Goal: Task Accomplishment & Management: Manage account settings

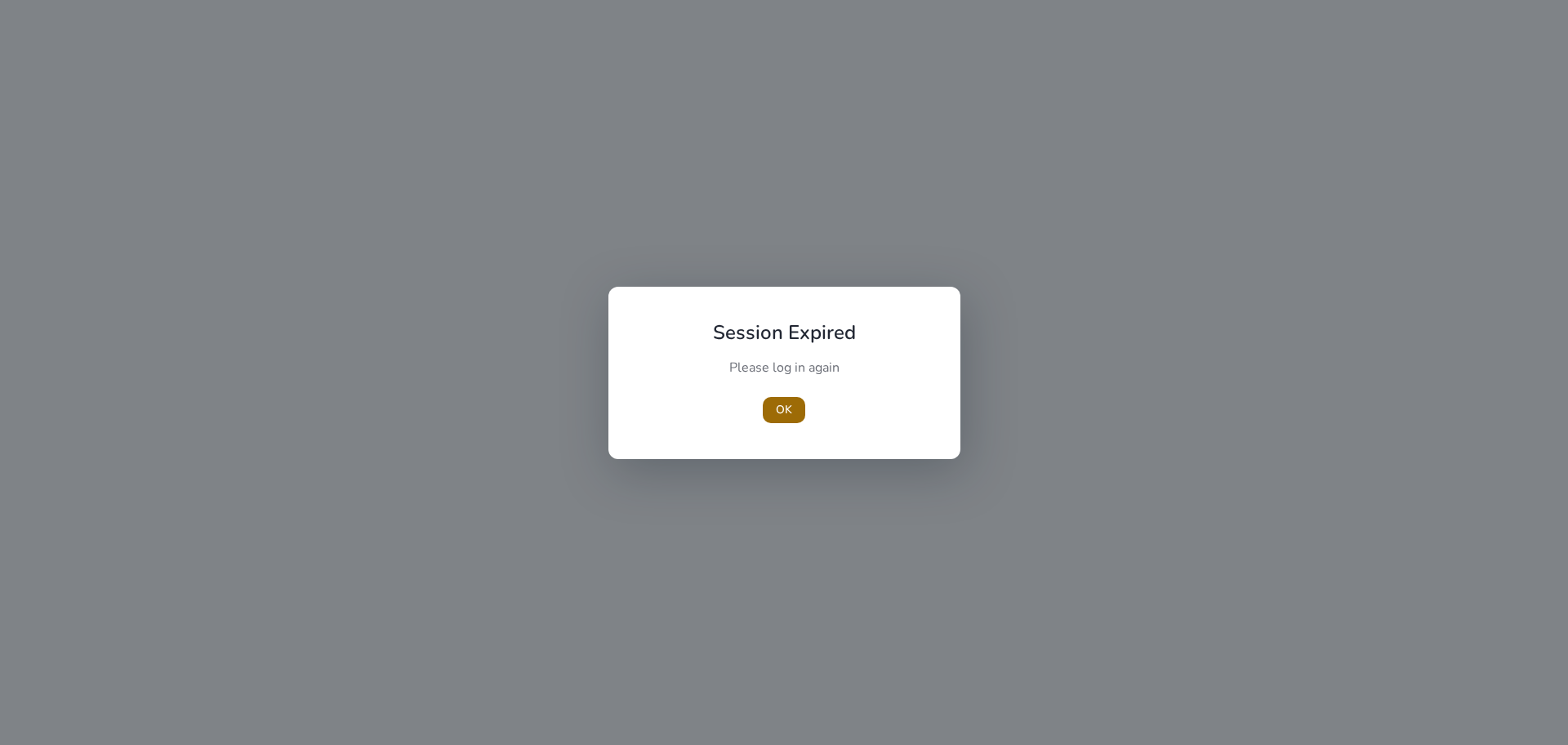
click at [793, 407] on span "button" at bounding box center [784, 409] width 43 height 39
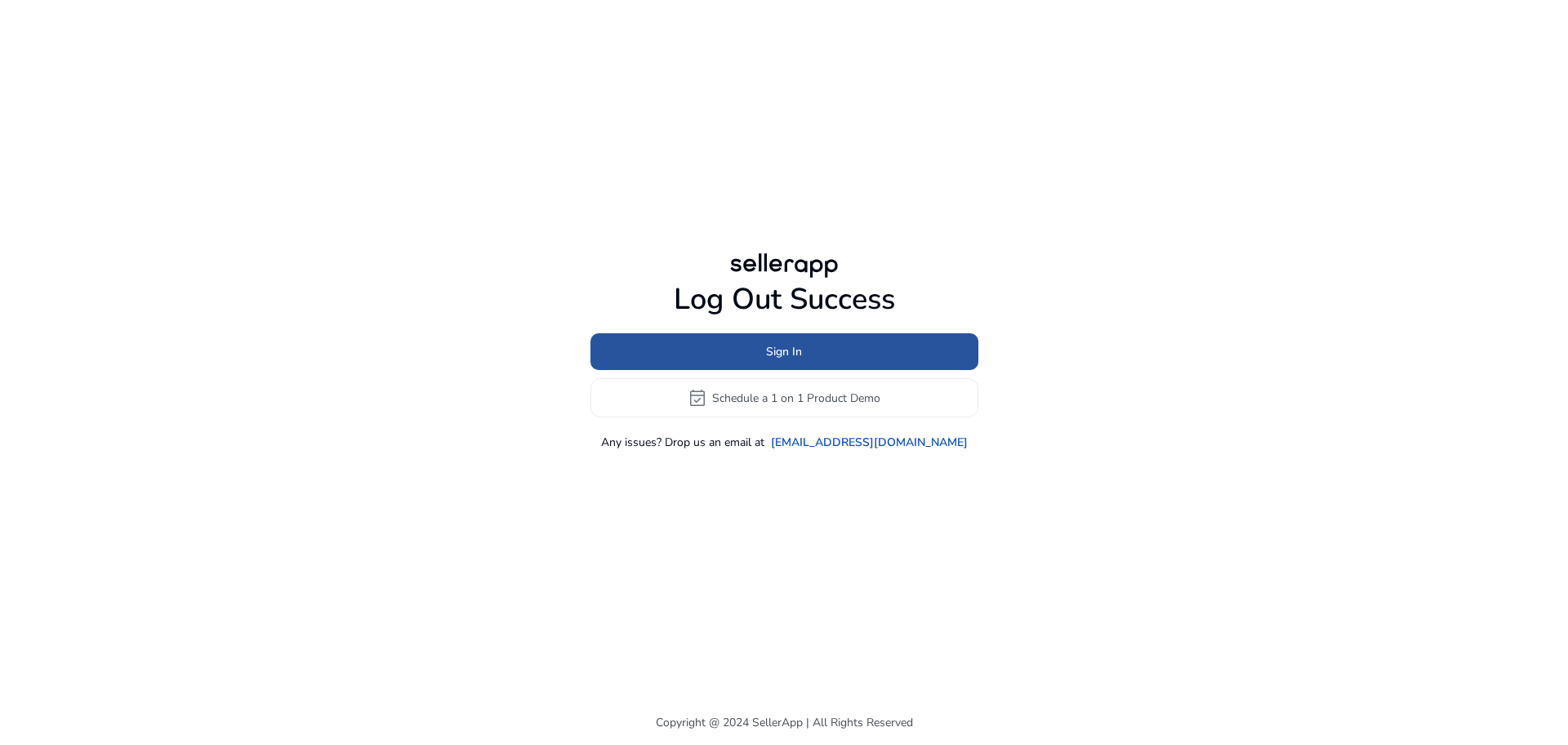
click at [761, 352] on span at bounding box center [784, 351] width 388 height 39
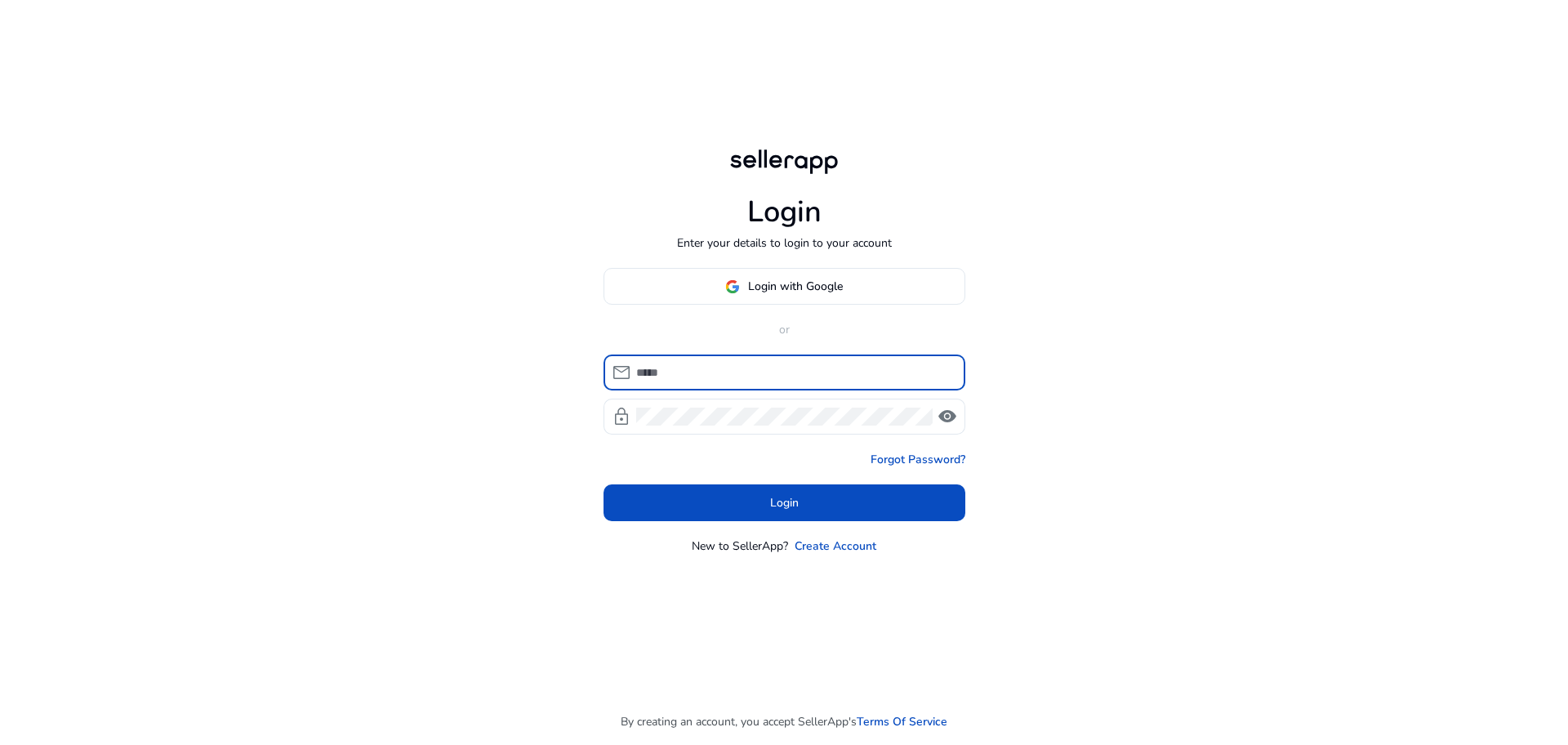
type input "**********"
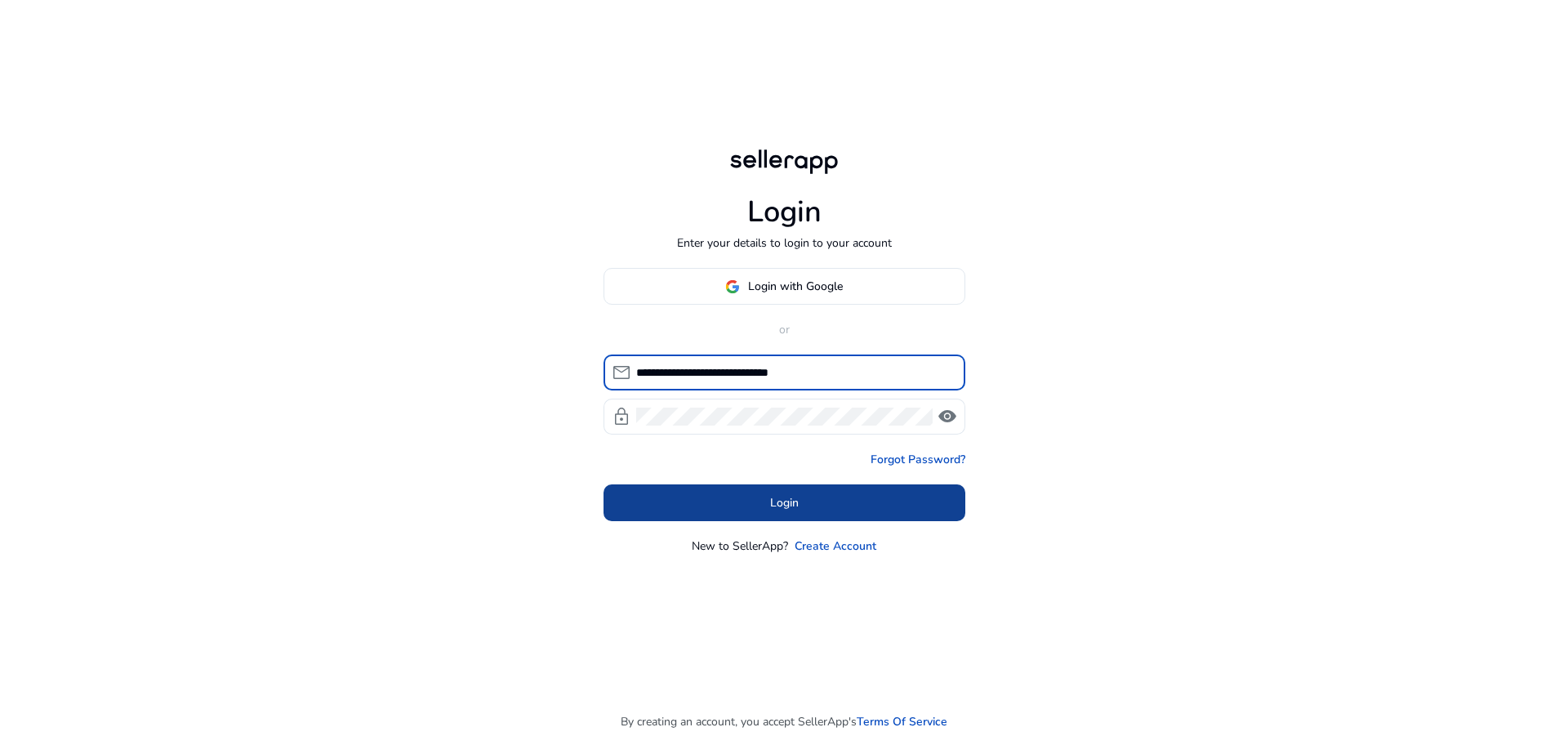
click at [785, 512] on span at bounding box center [784, 502] width 361 height 39
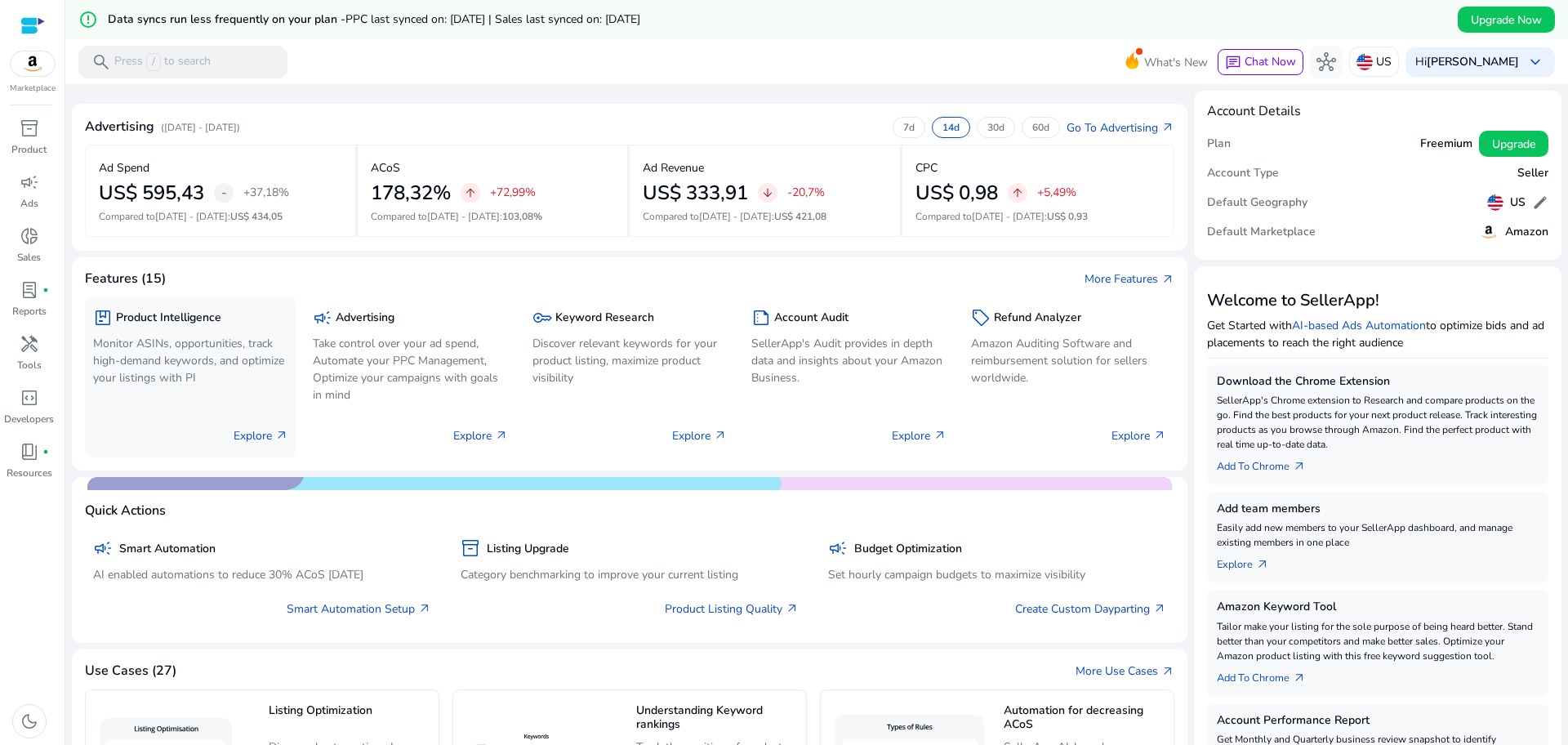
click at [250, 372] on p "Monitor ASINs, opportunities, track high-demand keywords, and optimize your lis…" at bounding box center [190, 361] width 195 height 51
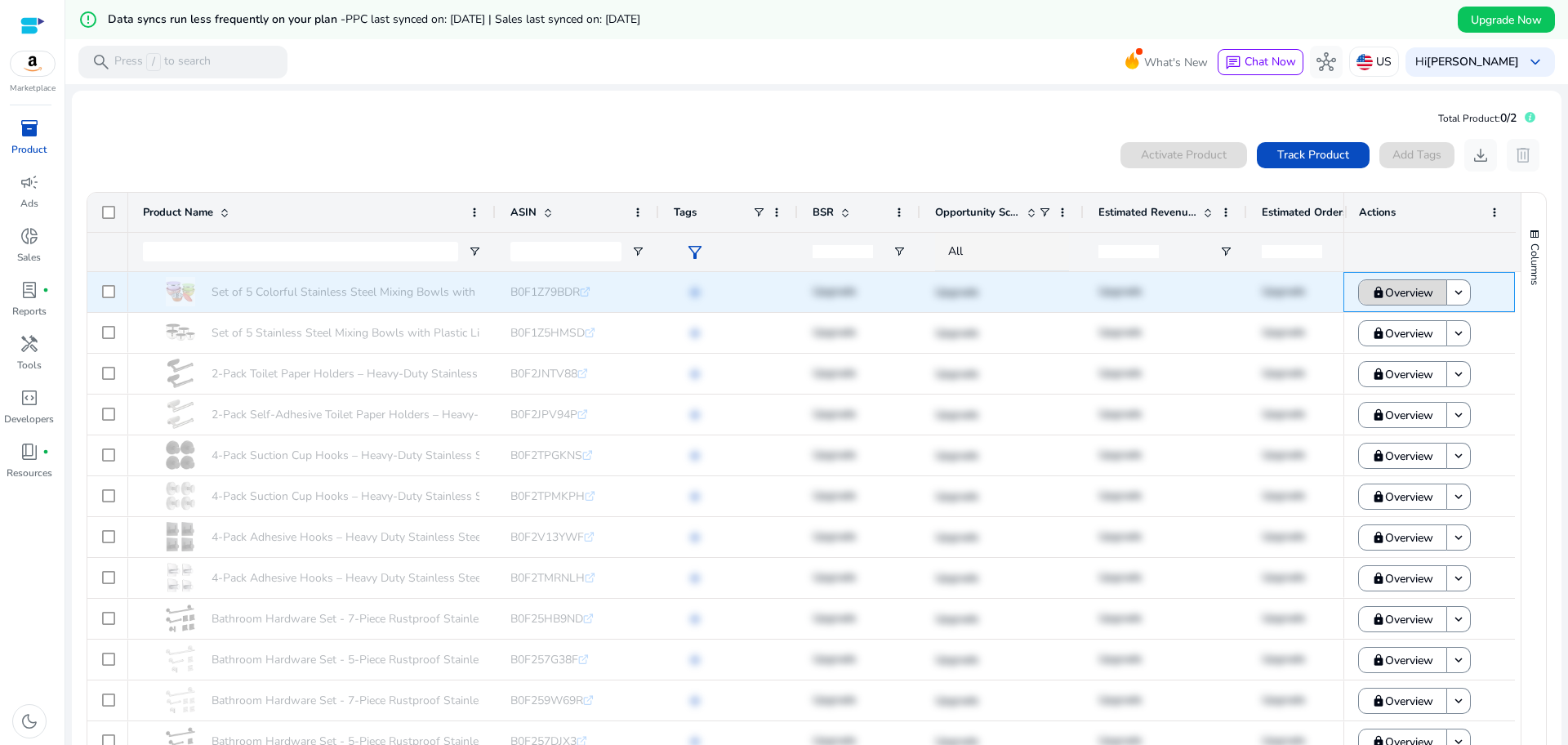
click at [1412, 289] on span "Overview" at bounding box center [1408, 292] width 48 height 33
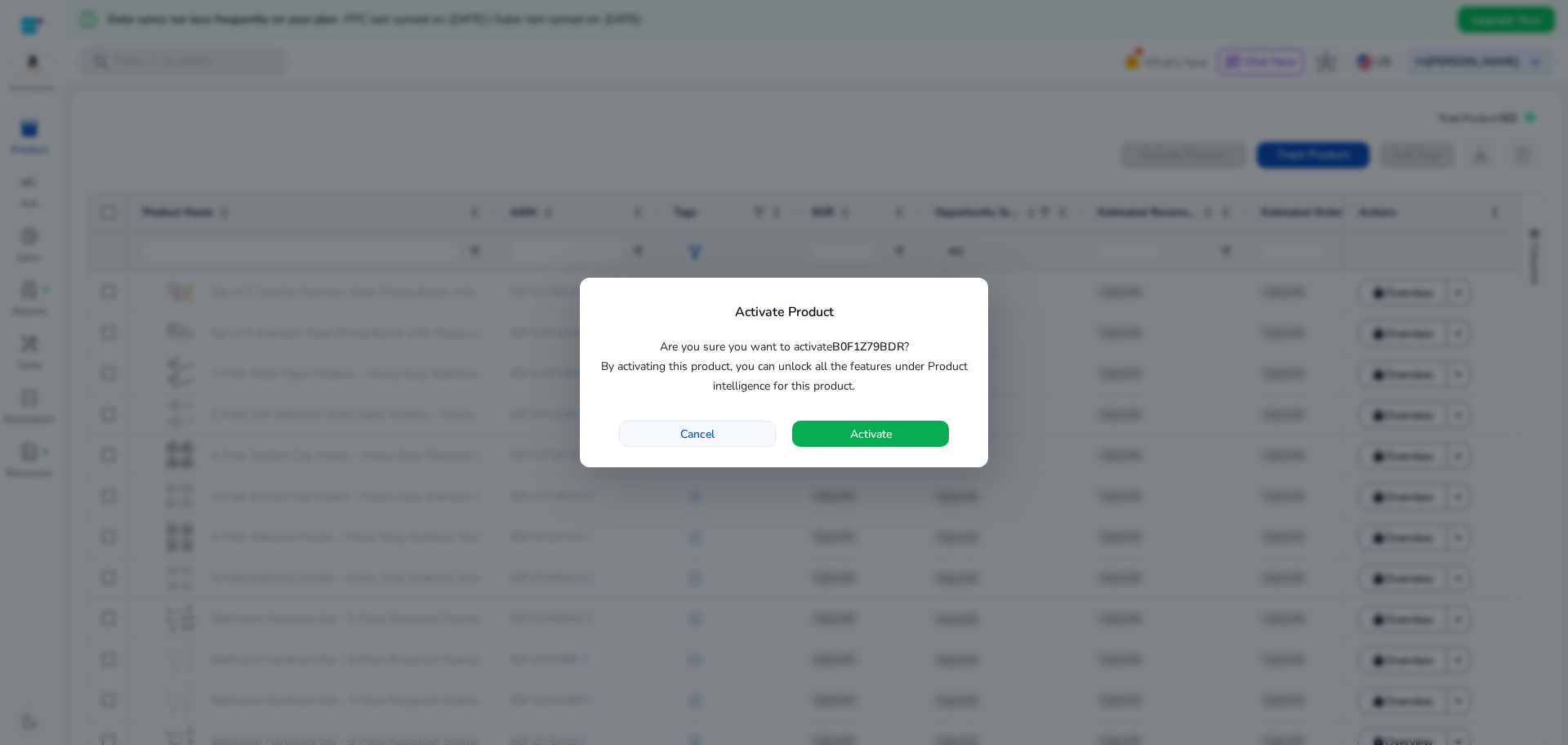
click at [708, 423] on span "button" at bounding box center [697, 433] width 155 height 39
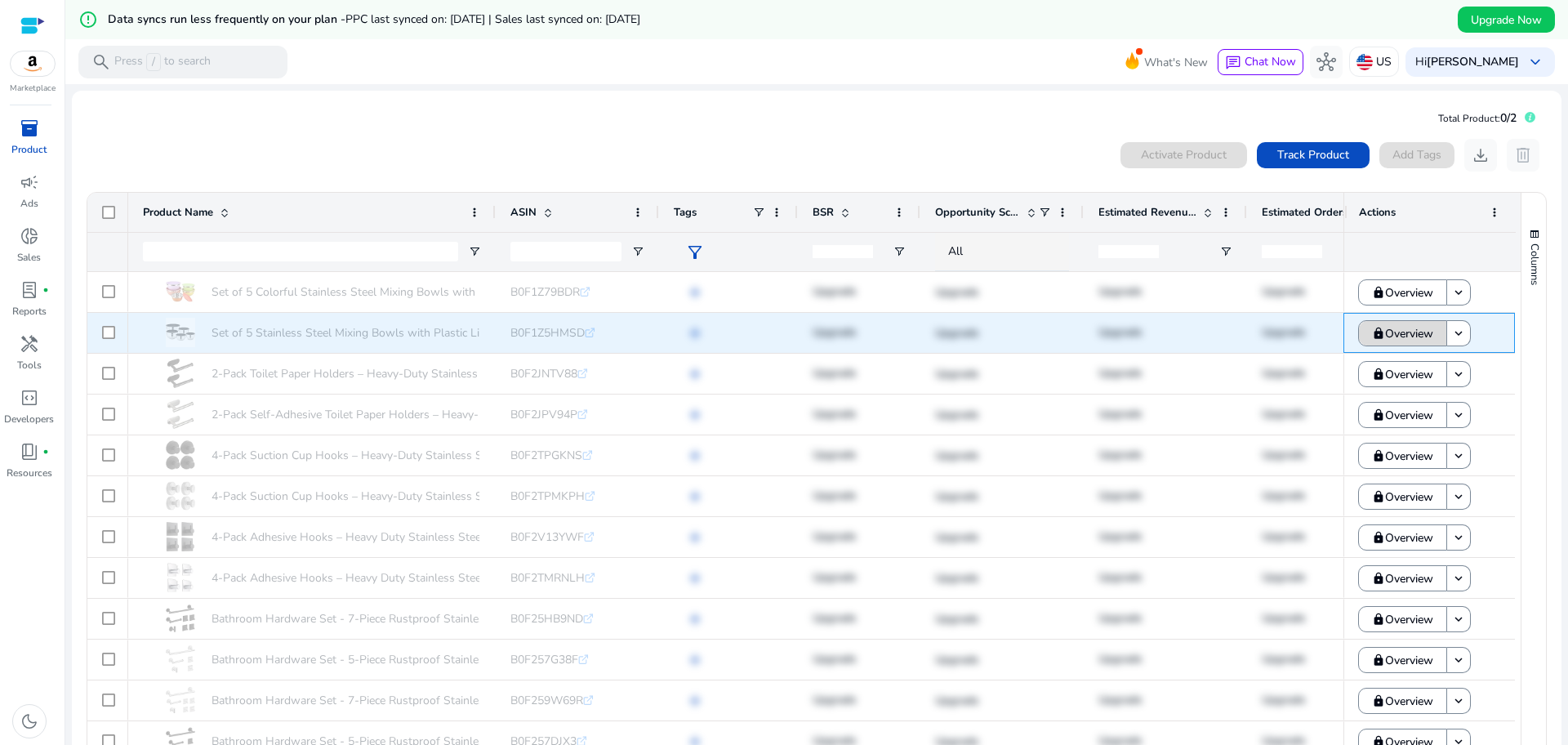
click at [1425, 340] on span "Overview" at bounding box center [1408, 333] width 48 height 33
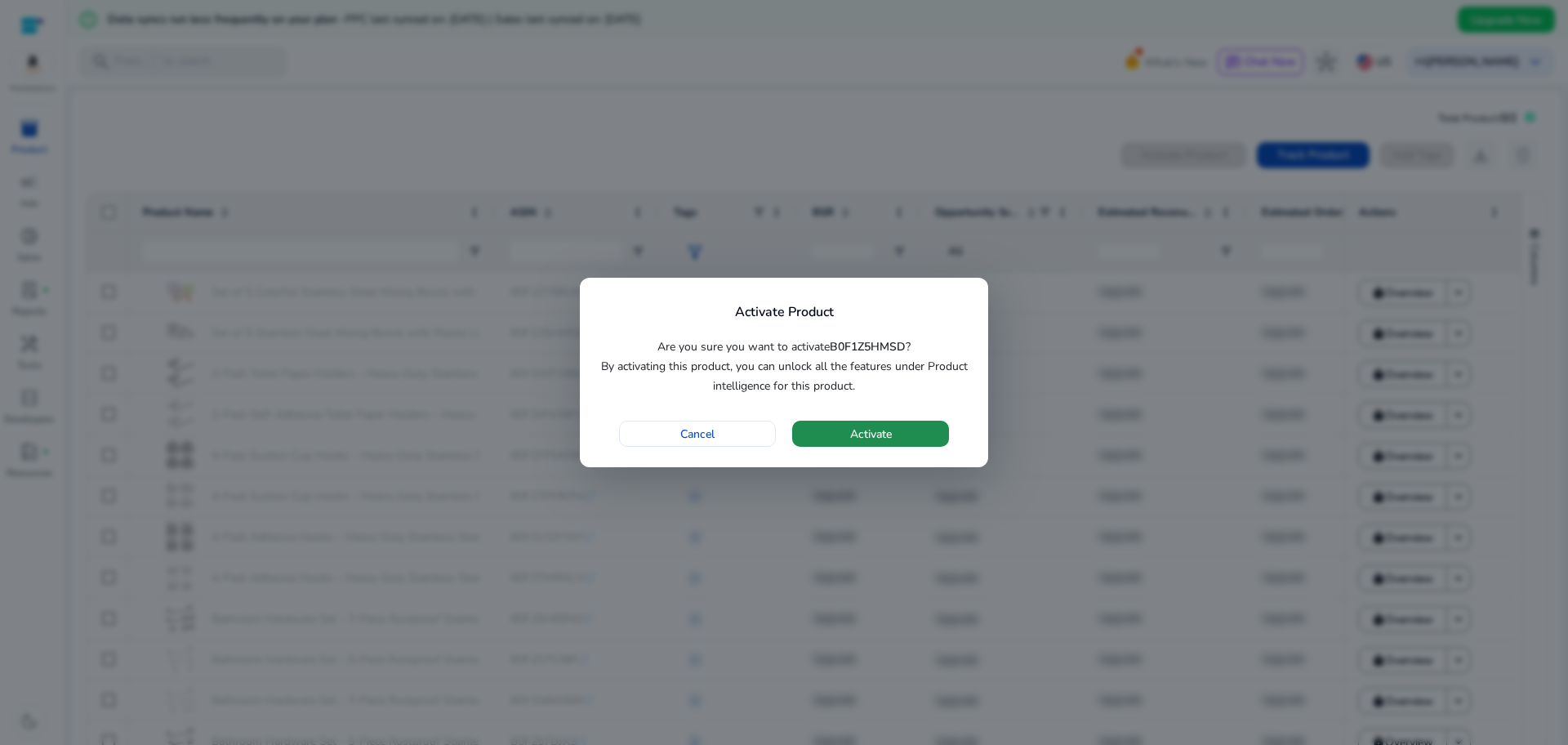
click at [833, 436] on span "button" at bounding box center [870, 433] width 157 height 39
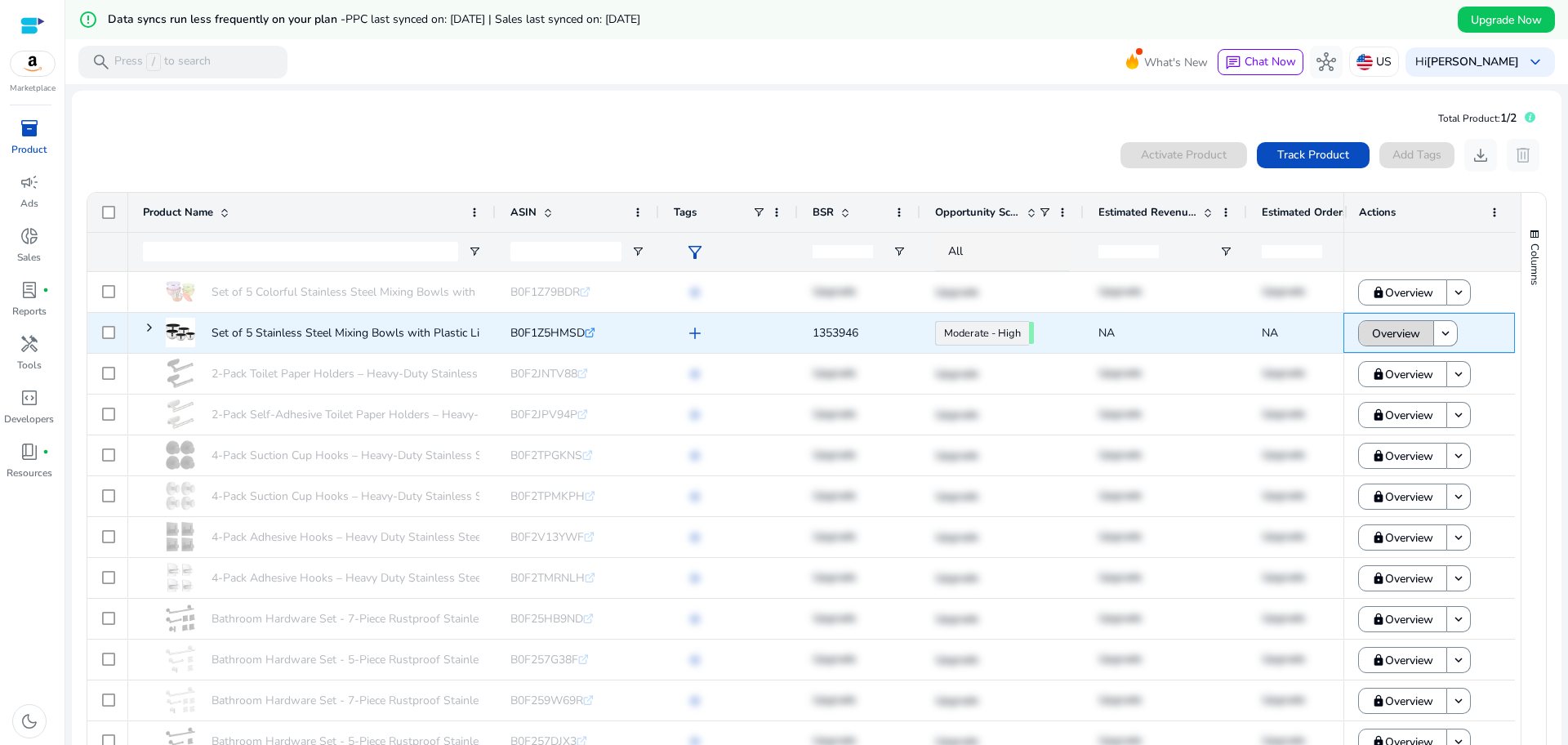
click at [1364, 335] on span at bounding box center [1396, 333] width 74 height 39
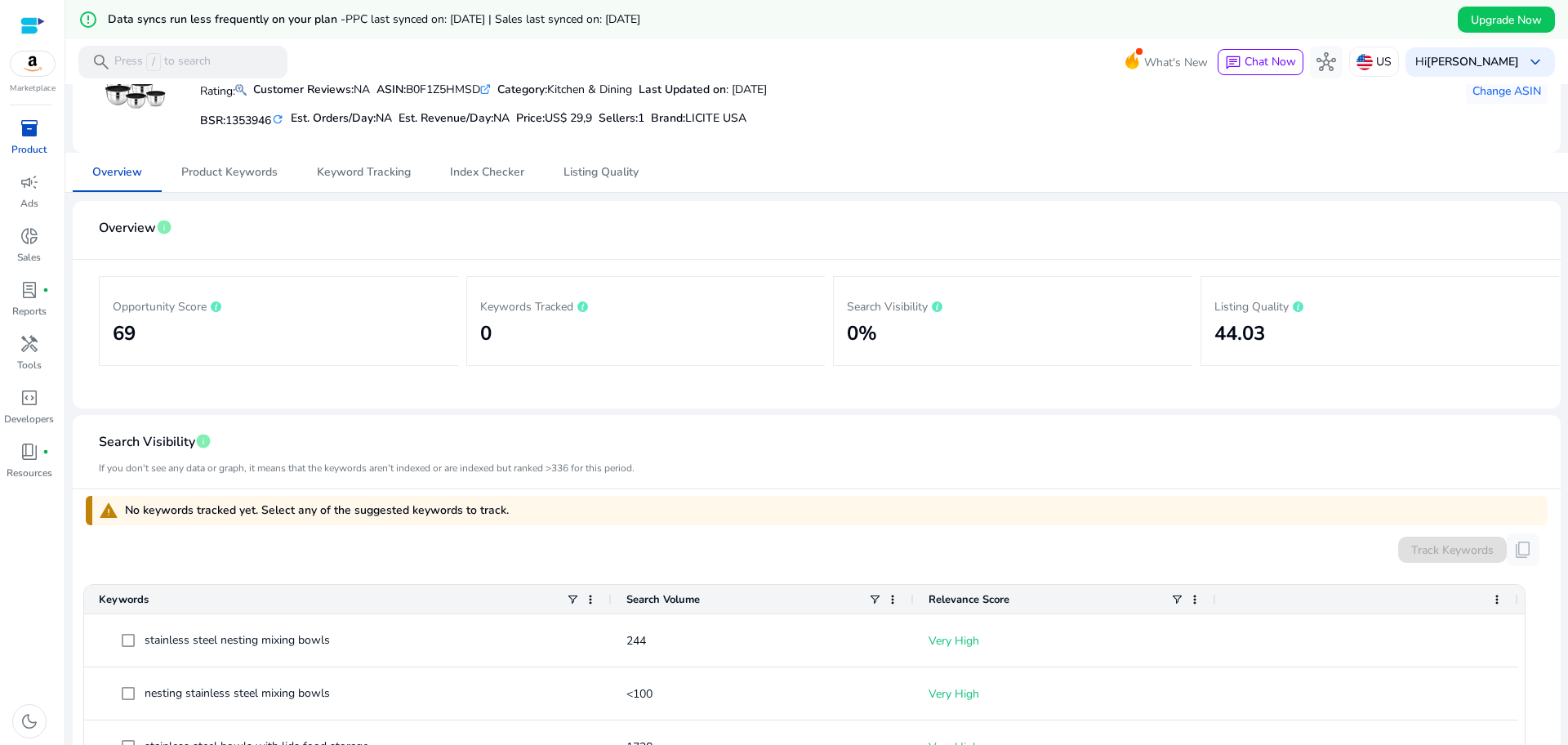
scroll to position [104, 0]
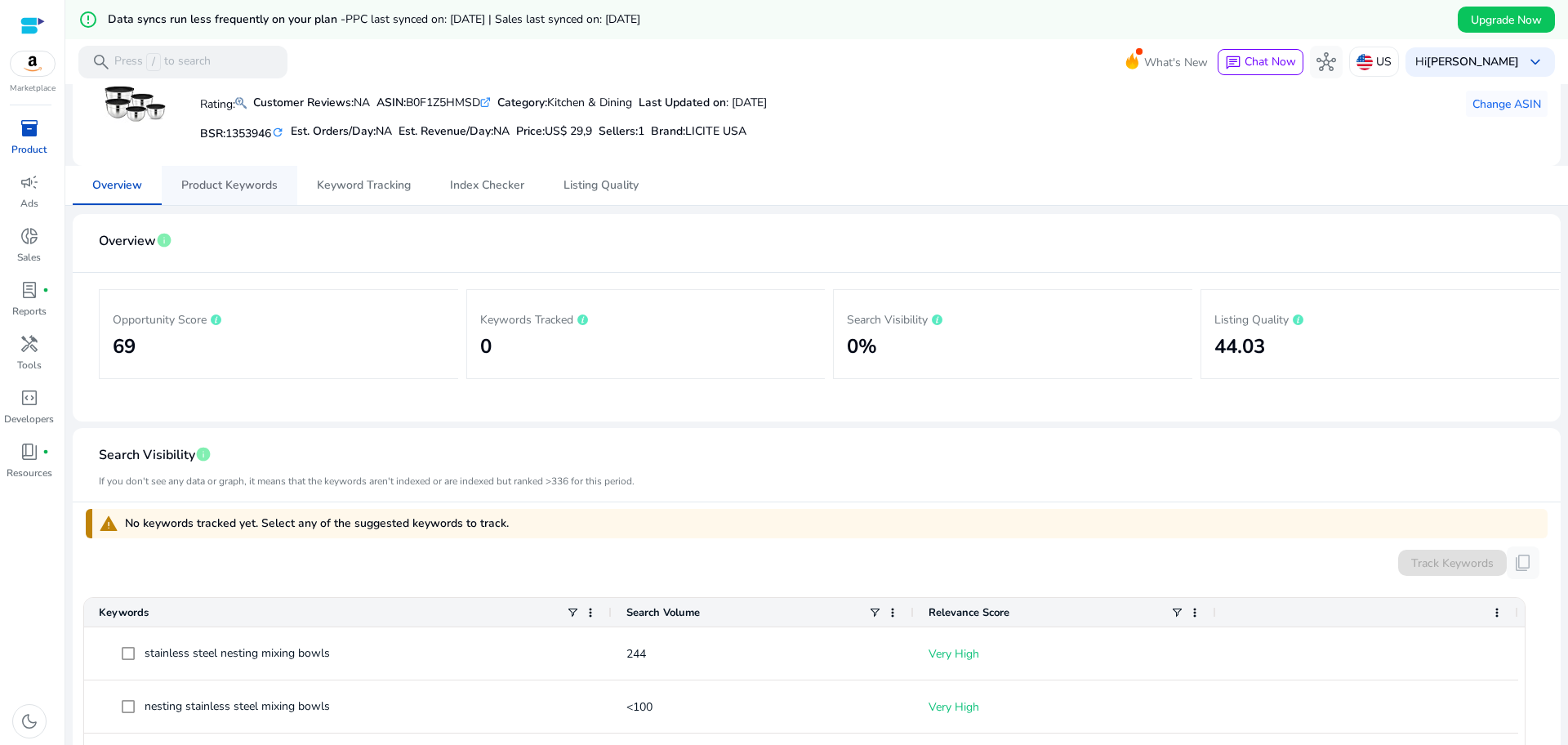
click at [243, 187] on span "Product Keywords" at bounding box center [229, 186] width 96 height 11
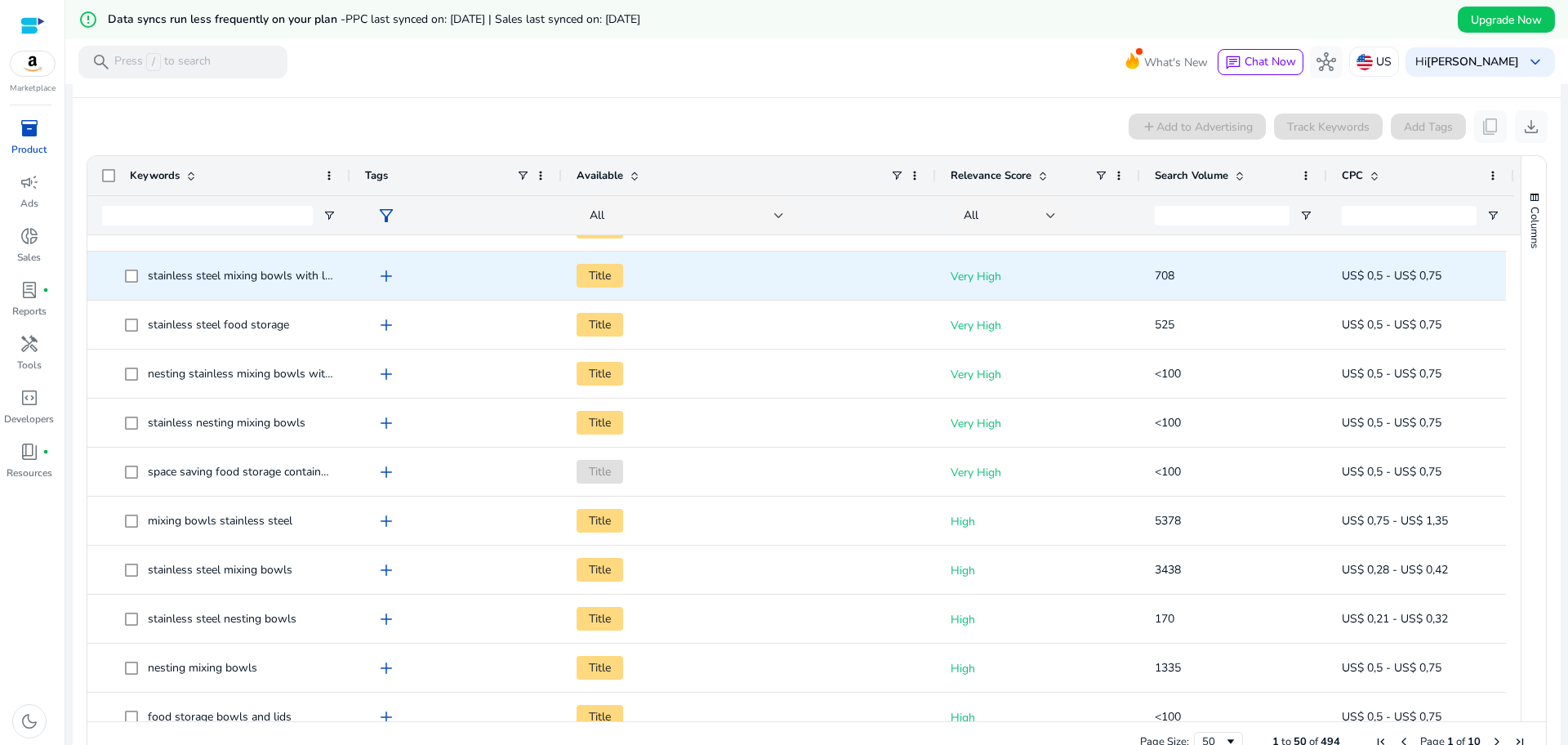
scroll to position [968, 0]
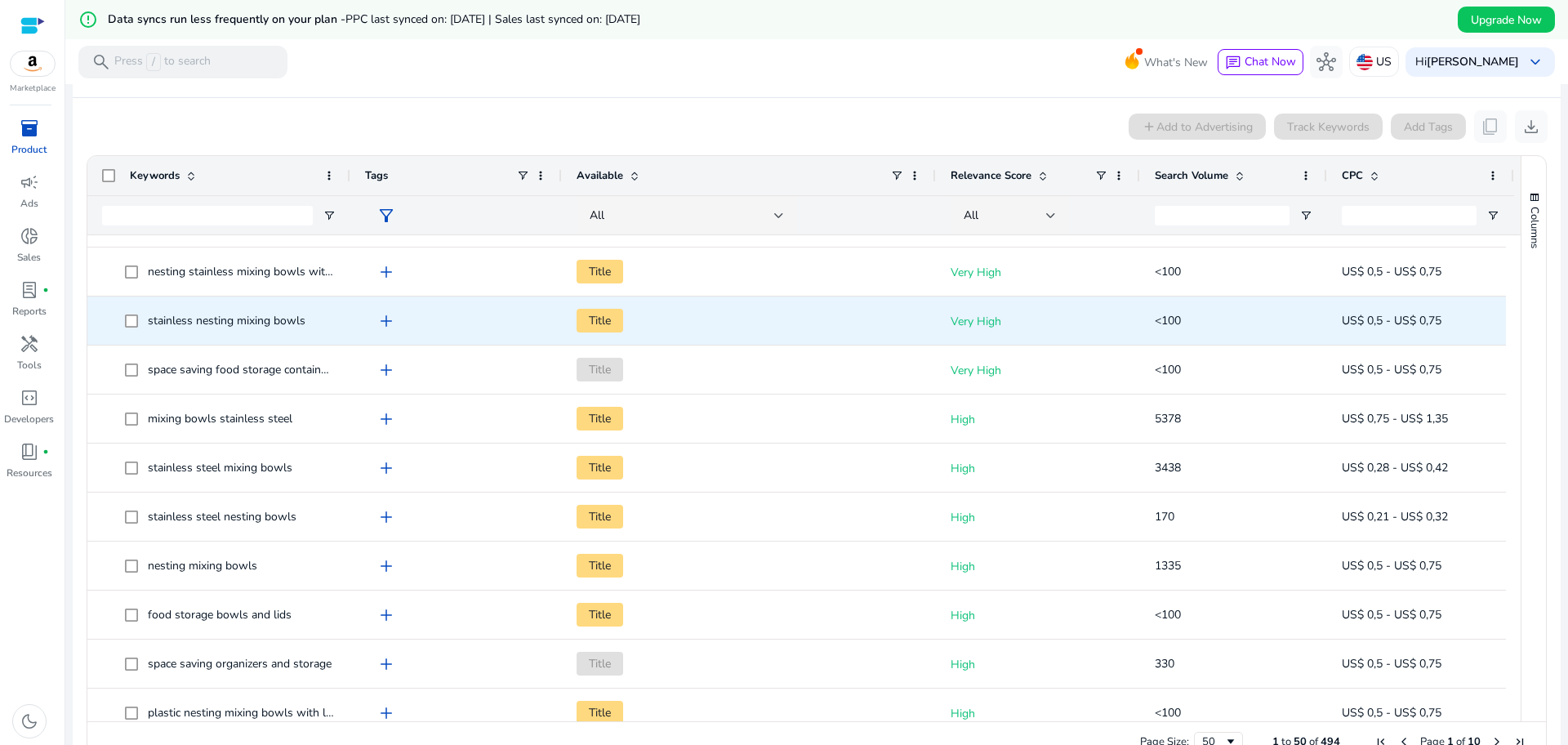
click at [611, 321] on span "Title" at bounding box center [599, 321] width 47 height 24
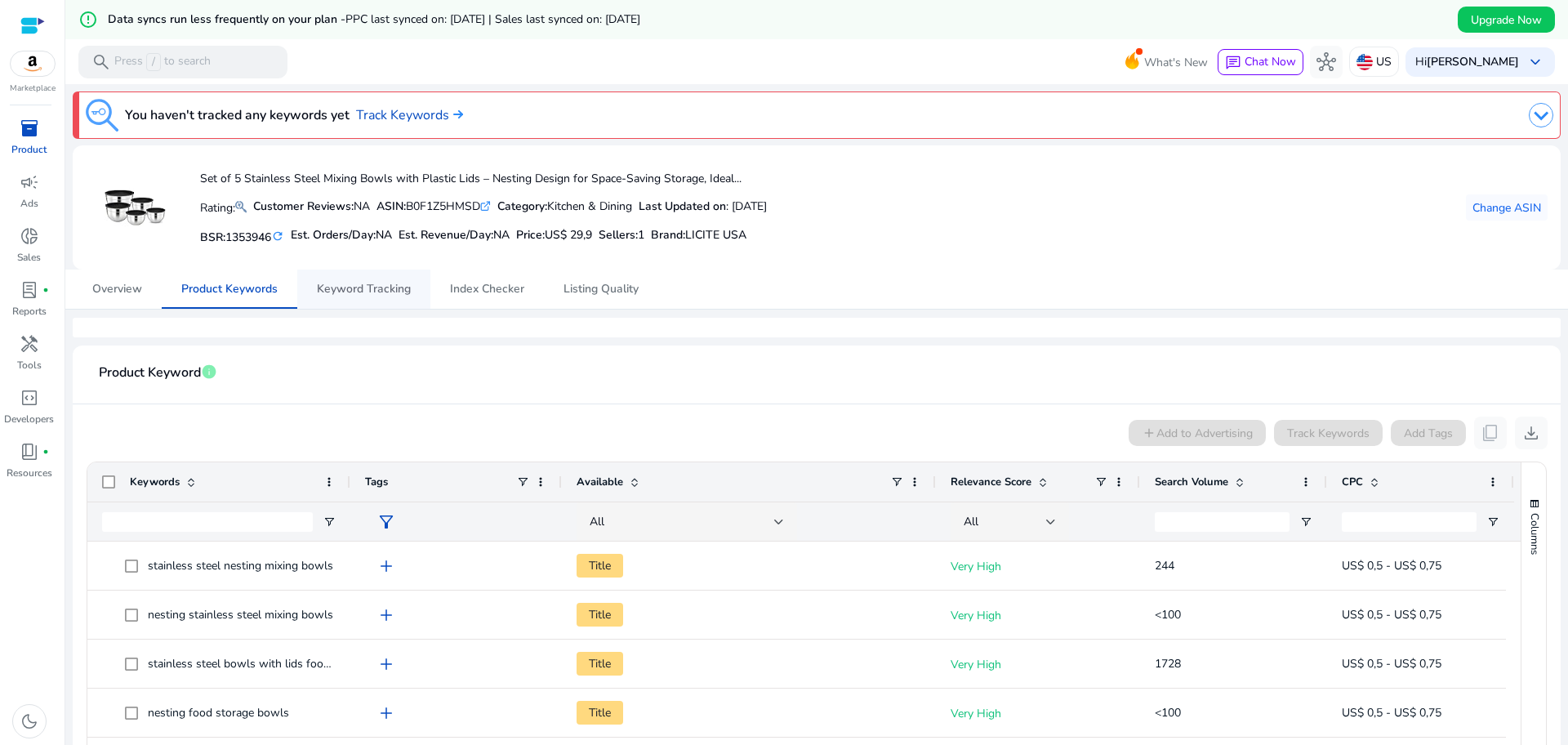
click at [388, 284] on span "Keyword Tracking" at bounding box center [363, 289] width 94 height 11
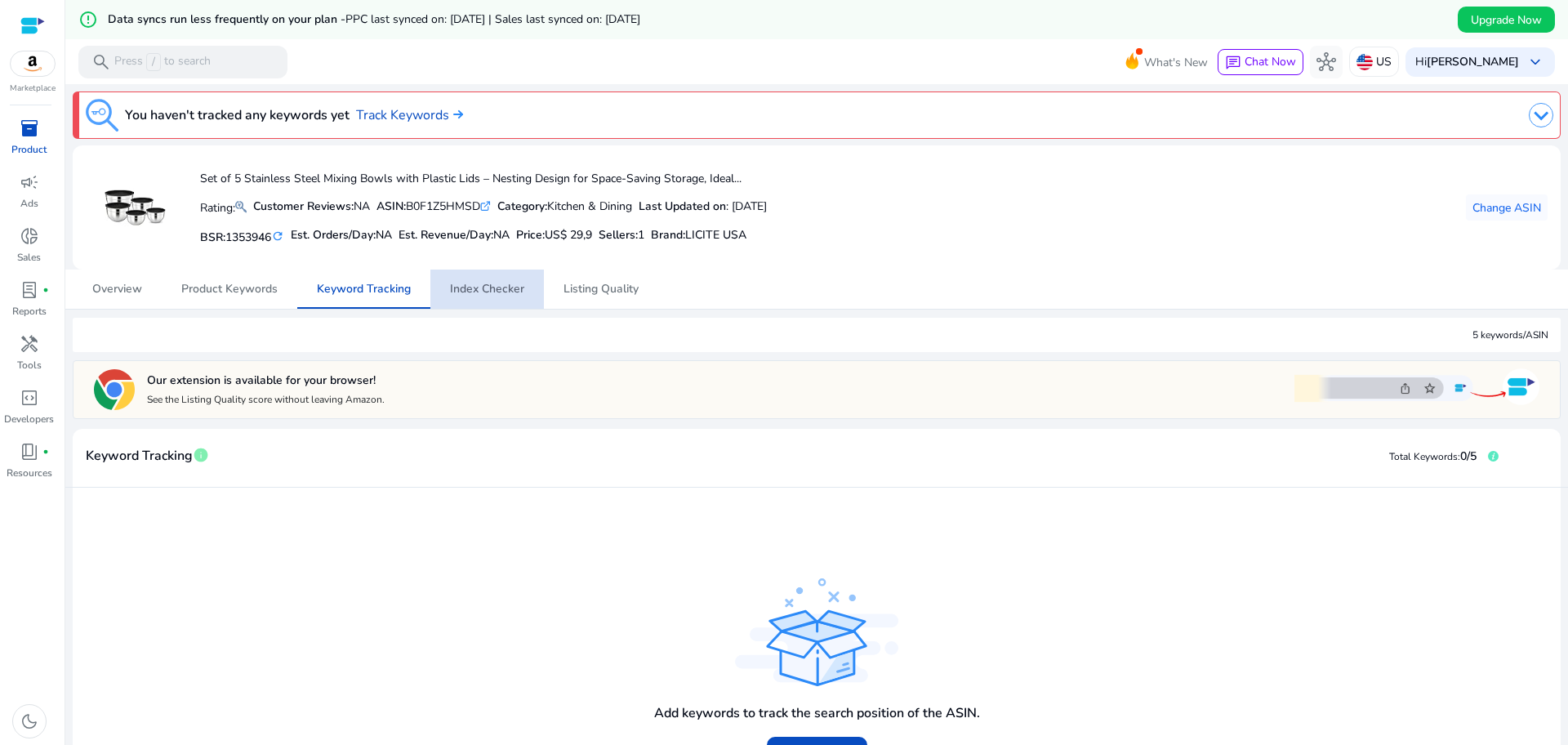
click at [487, 284] on span "Index Checker" at bounding box center [487, 289] width 74 height 11
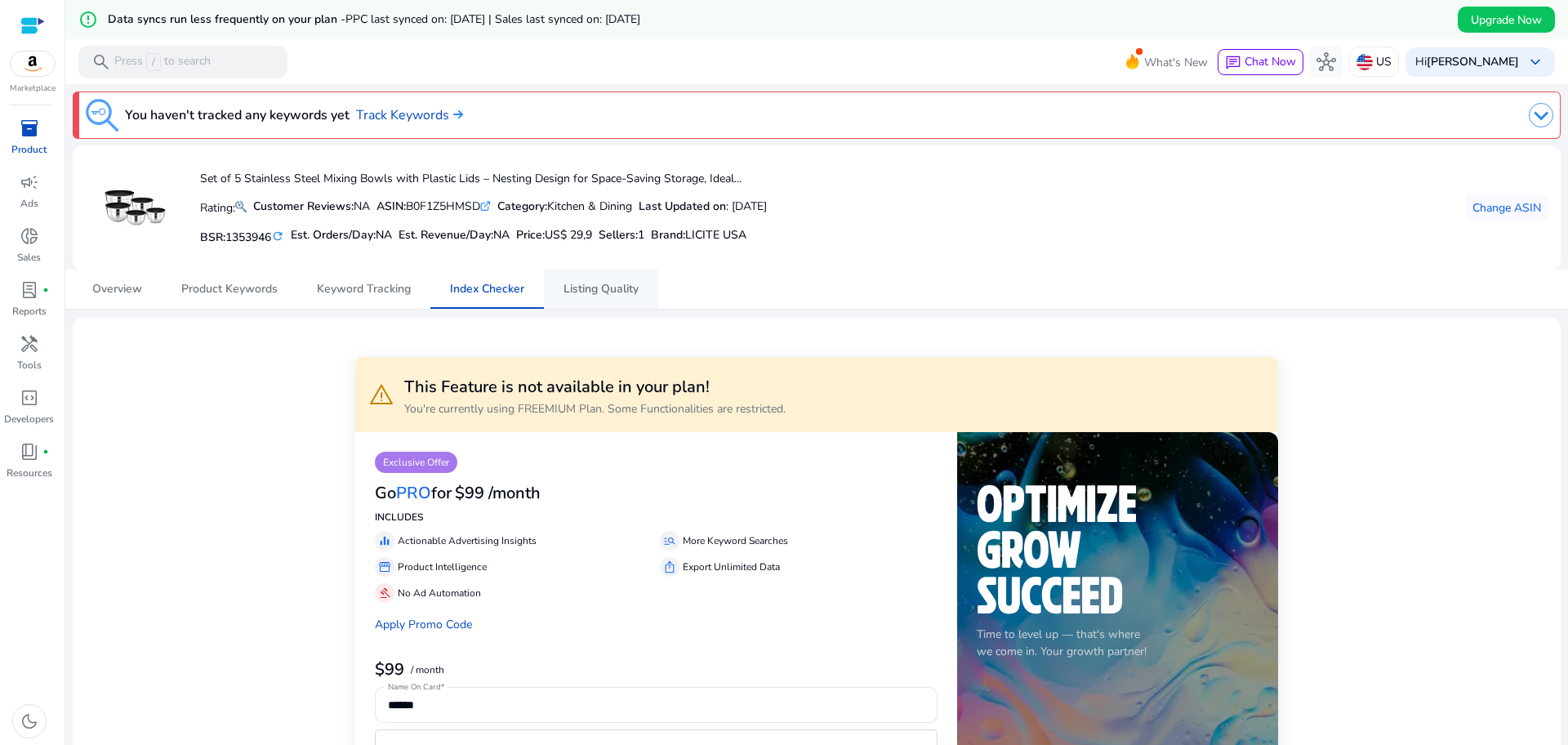
click at [607, 295] on span "Listing Quality" at bounding box center [600, 289] width 75 height 11
click at [483, 279] on span "Index Checker" at bounding box center [487, 288] width 74 height 39
click at [598, 294] on span "Listing Quality" at bounding box center [600, 289] width 75 height 11
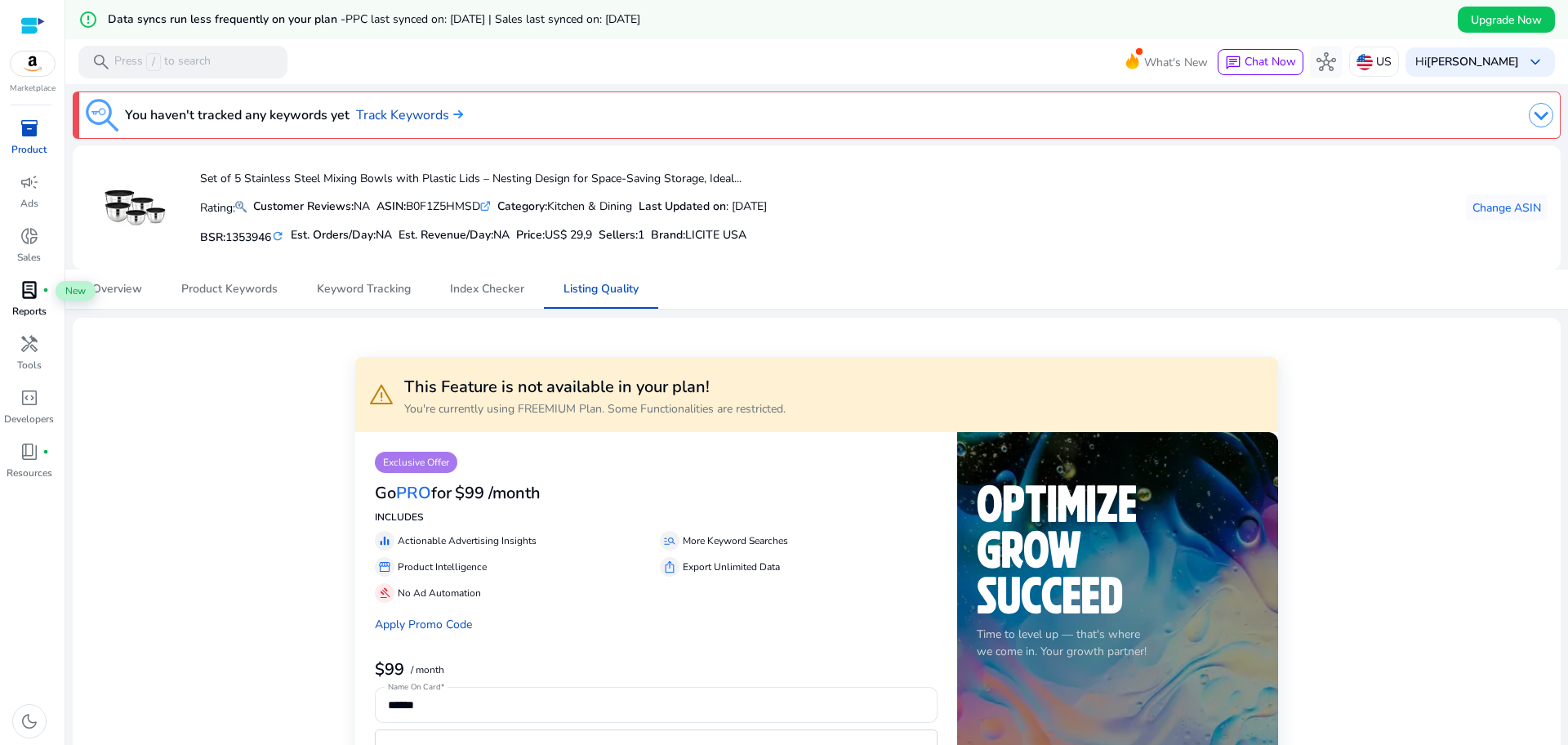
click at [30, 286] on span "lab_profile" at bounding box center [29, 290] width 20 height 20
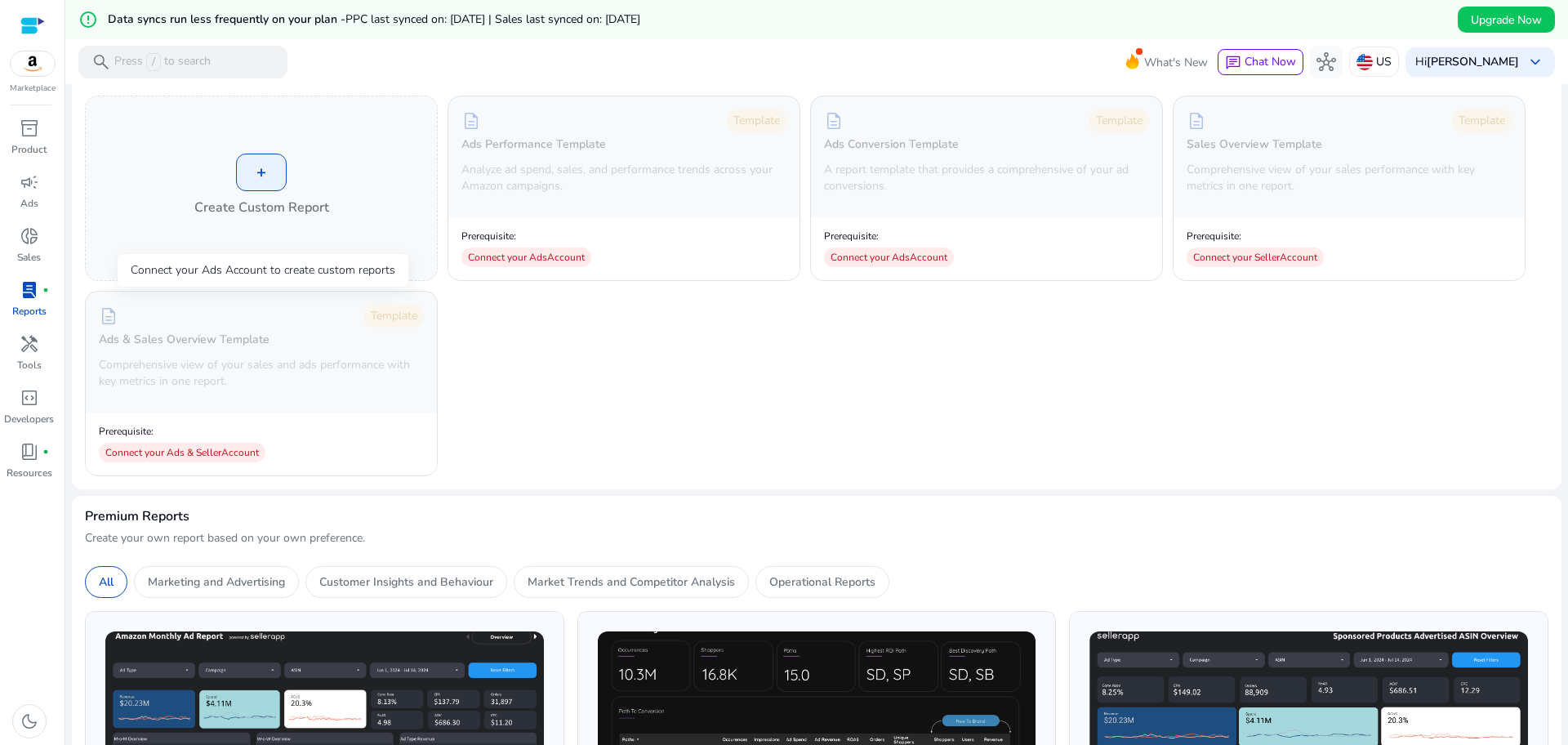
scroll to position [102, 0]
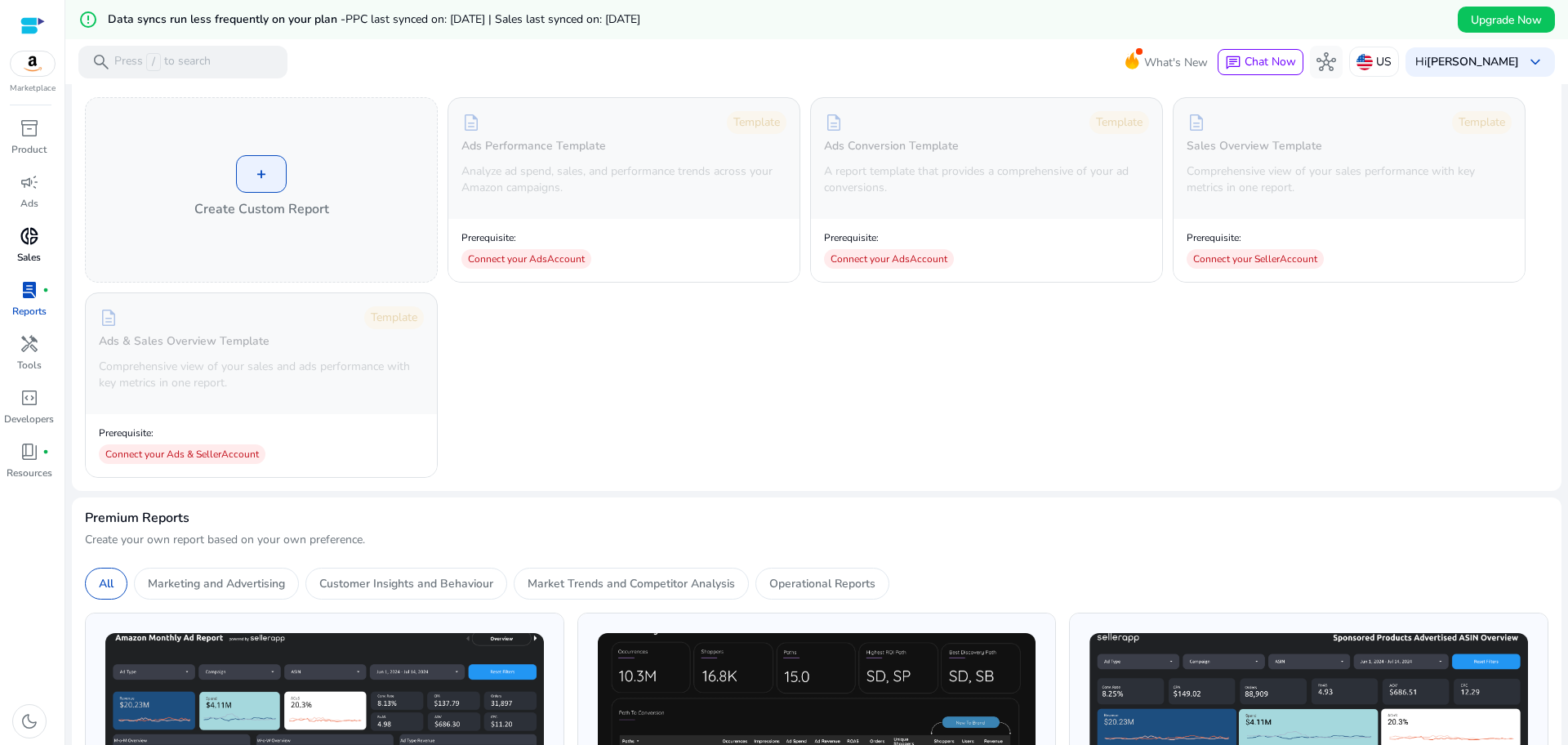
click at [26, 245] on span "donut_small" at bounding box center [29, 236] width 20 height 20
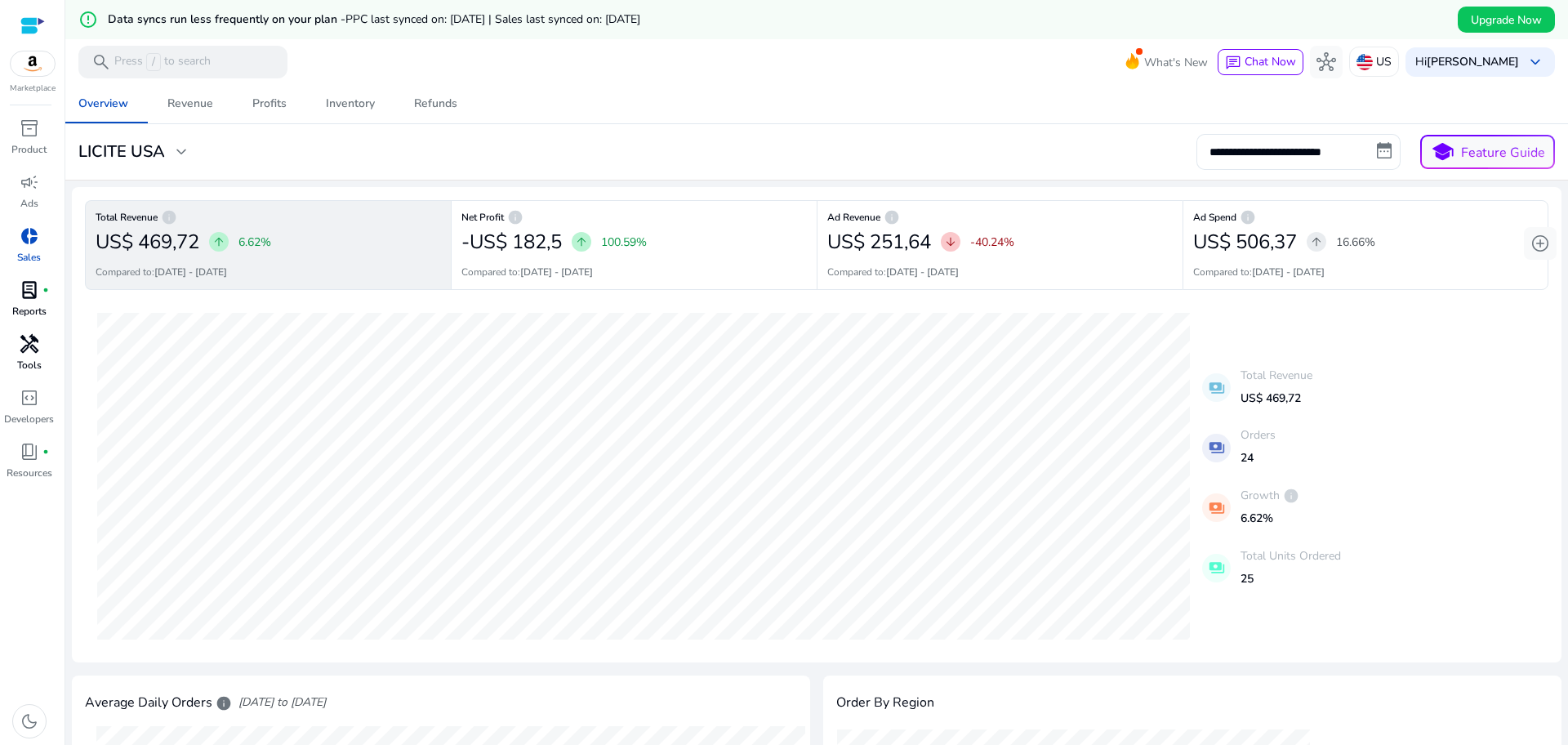
click at [31, 354] on span "handyman" at bounding box center [29, 343] width 20 height 20
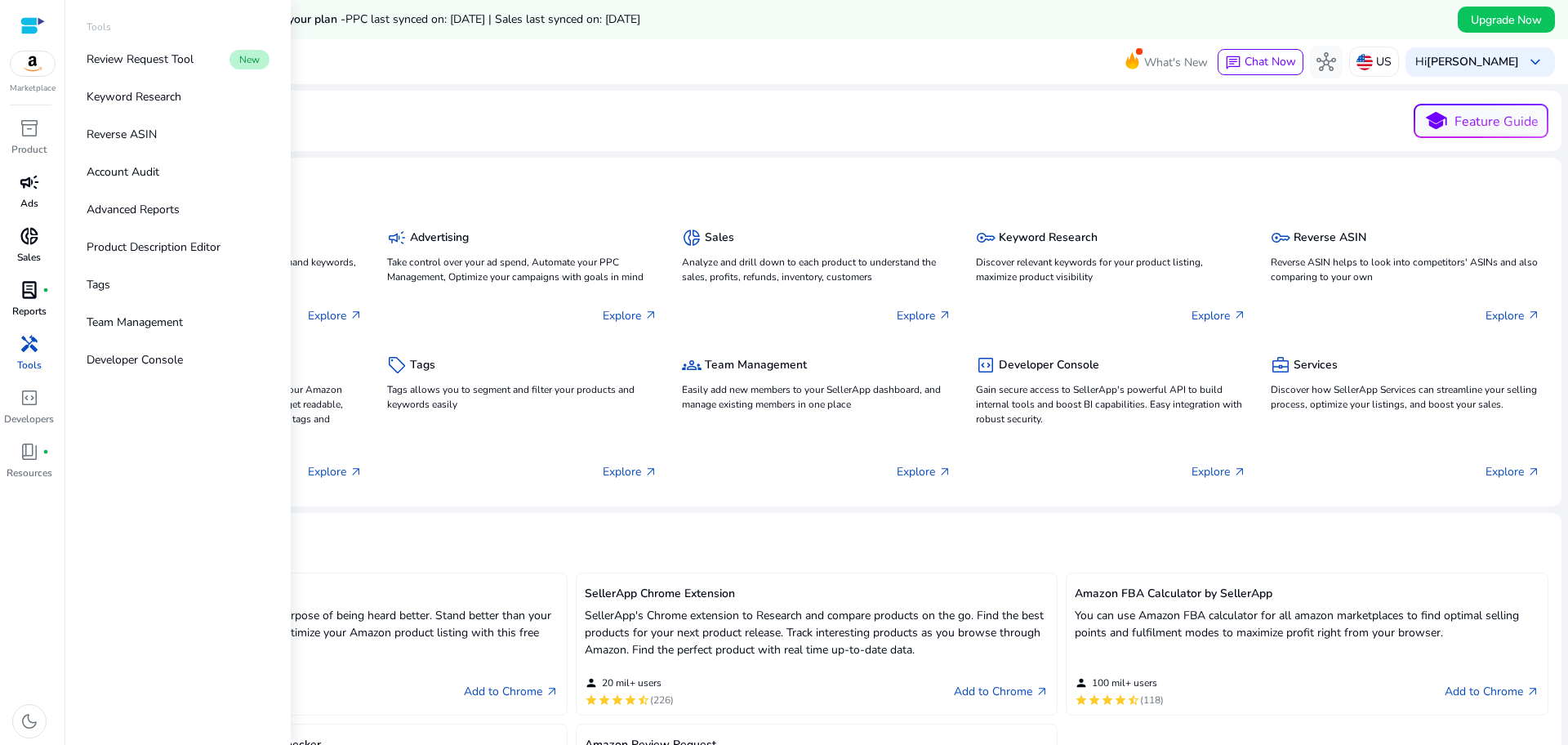
click at [39, 187] on div "campaign" at bounding box center [29, 182] width 46 height 26
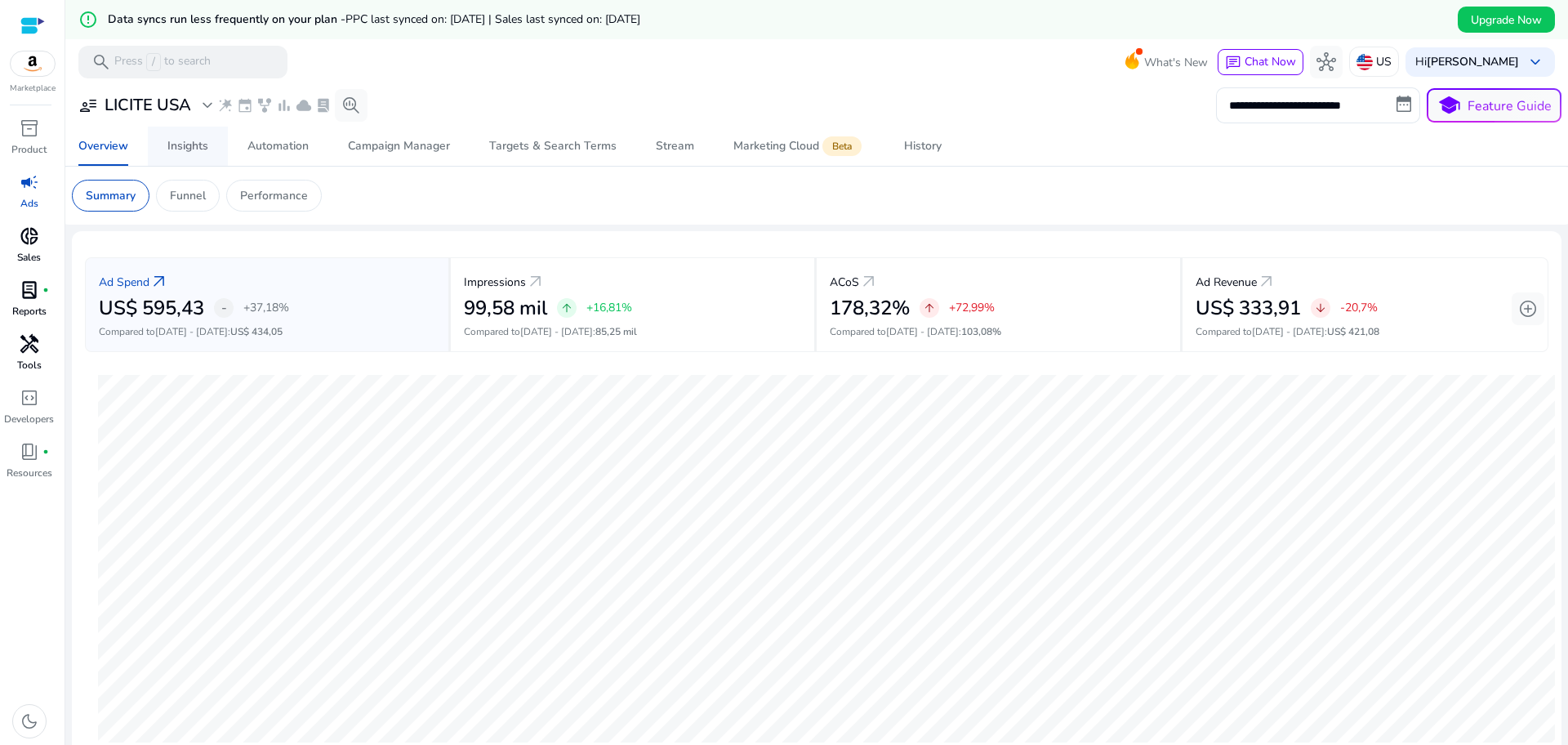
click at [205, 141] on div "Insights" at bounding box center [187, 147] width 41 height 11
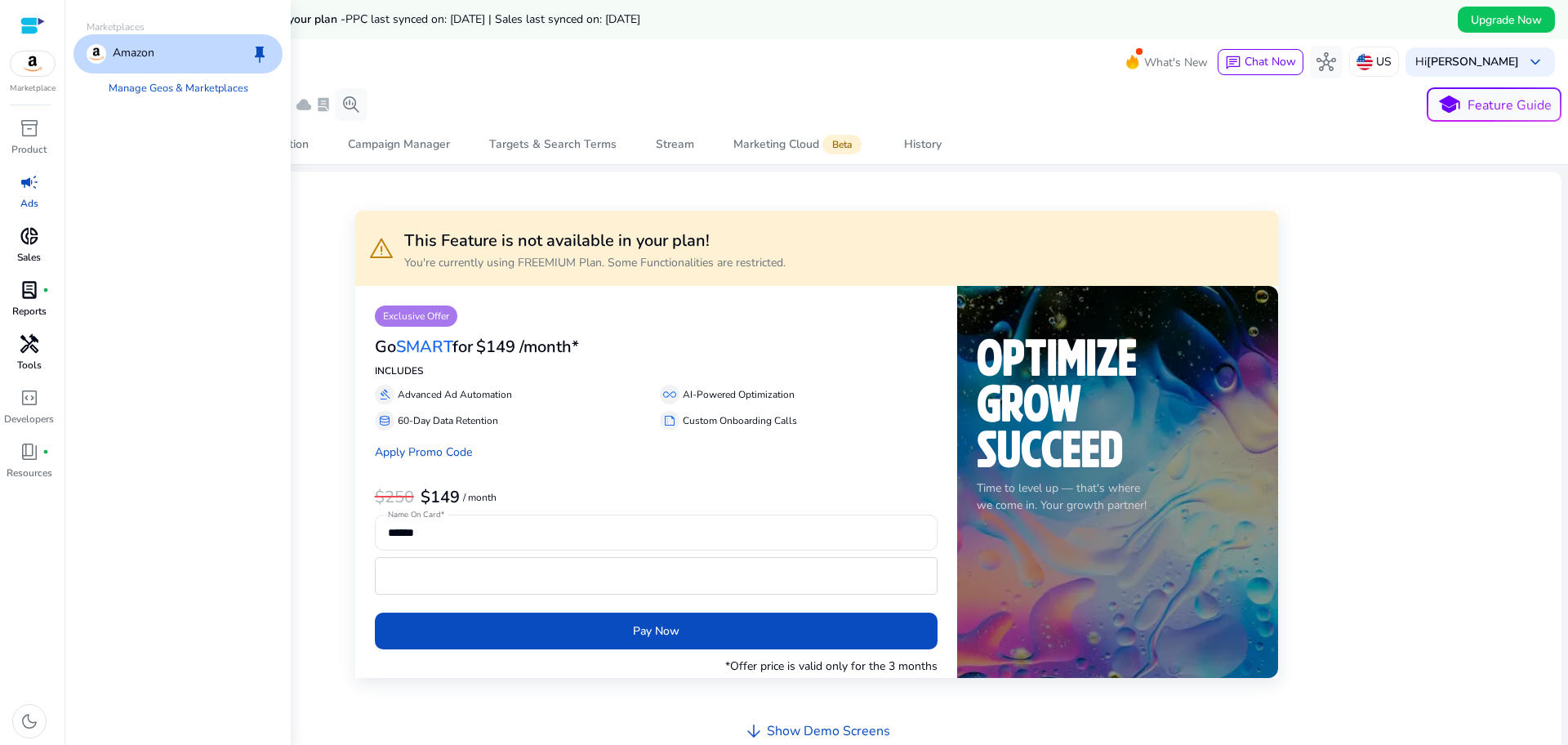
click at [23, 72] on img at bounding box center [32, 64] width 44 height 25
click at [125, 88] on link "Manage Geos & Marketplaces" at bounding box center [178, 88] width 165 height 29
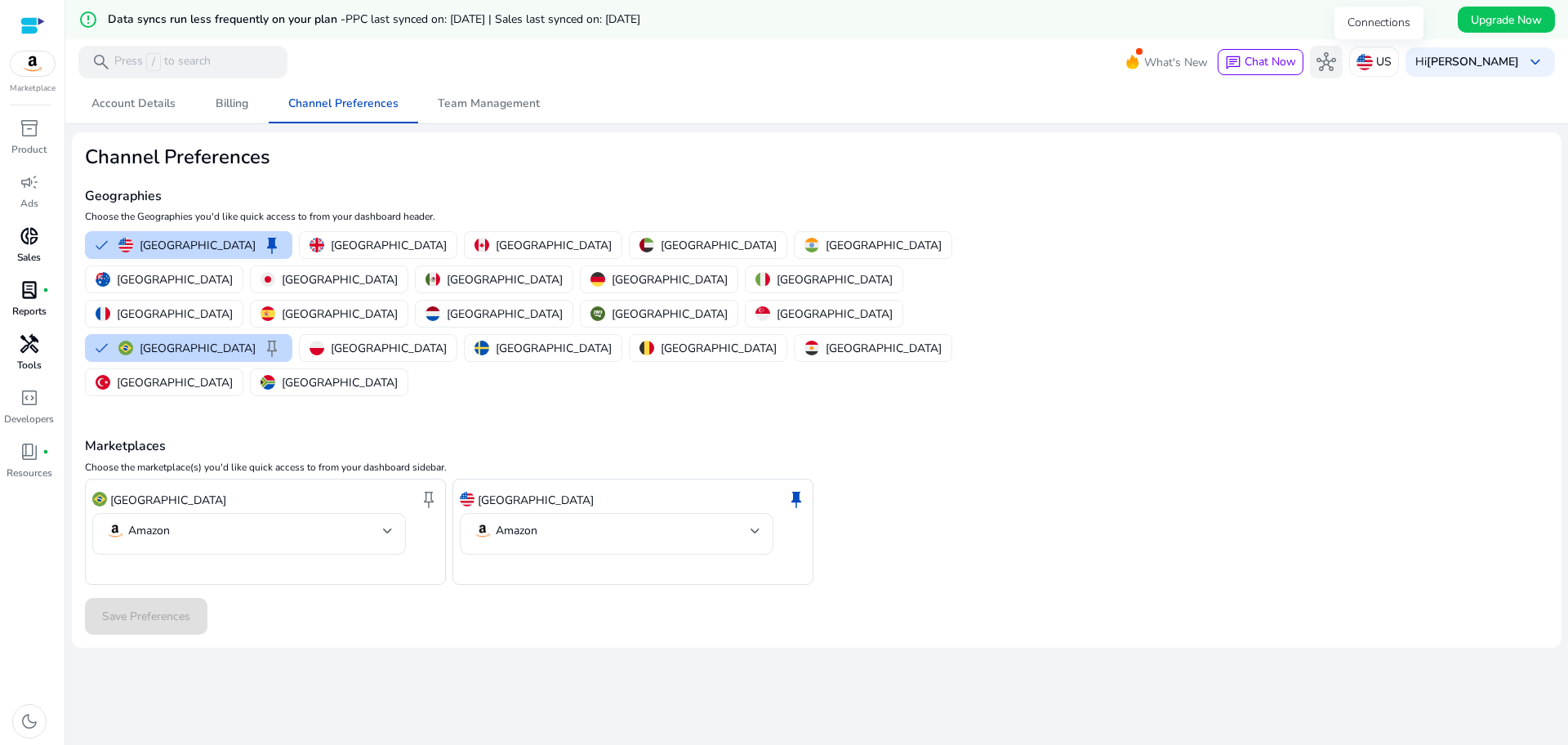
click at [1336, 66] on span "hub" at bounding box center [1326, 62] width 20 height 20
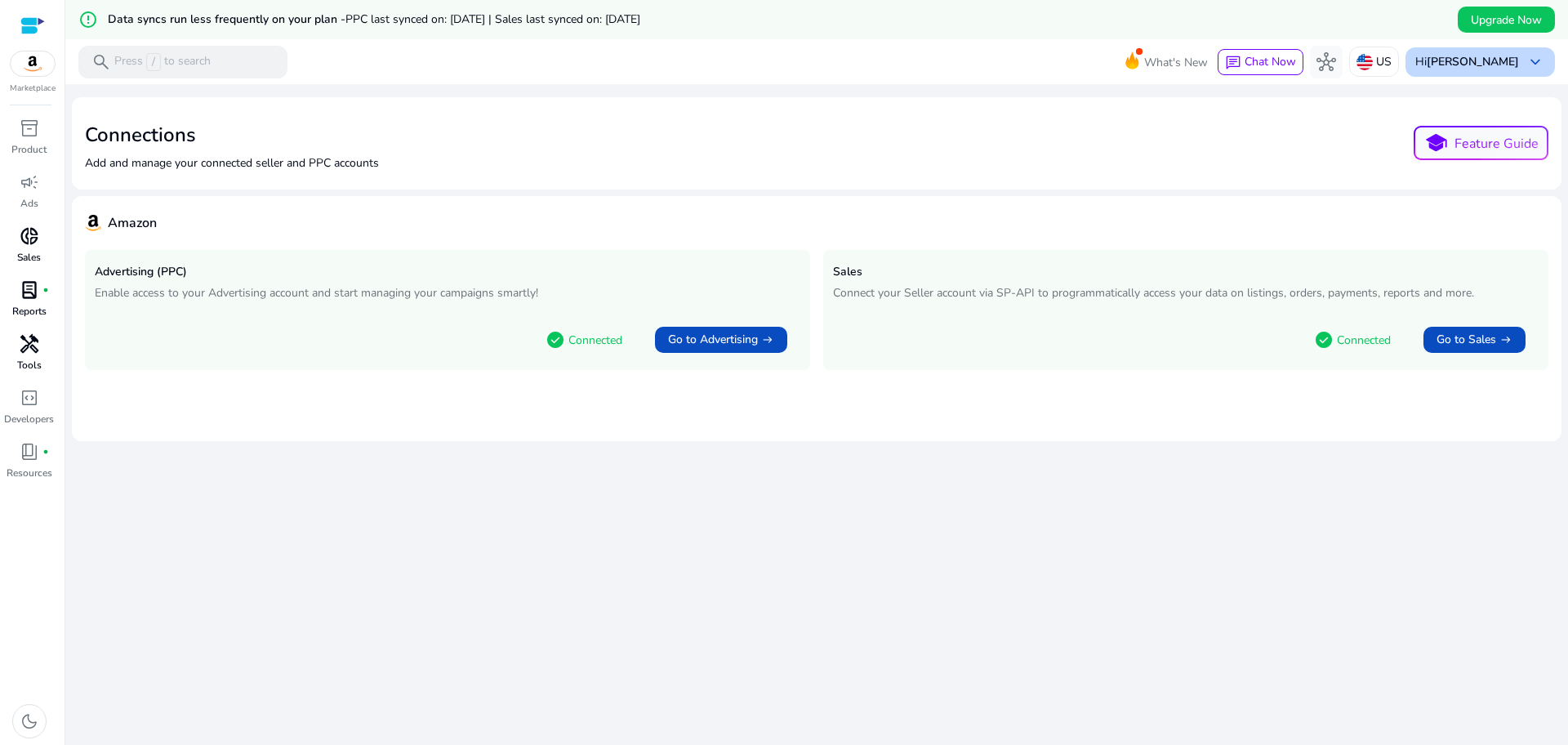
click at [1482, 61] on b "[PERSON_NAME]" at bounding box center [1472, 62] width 92 height 15
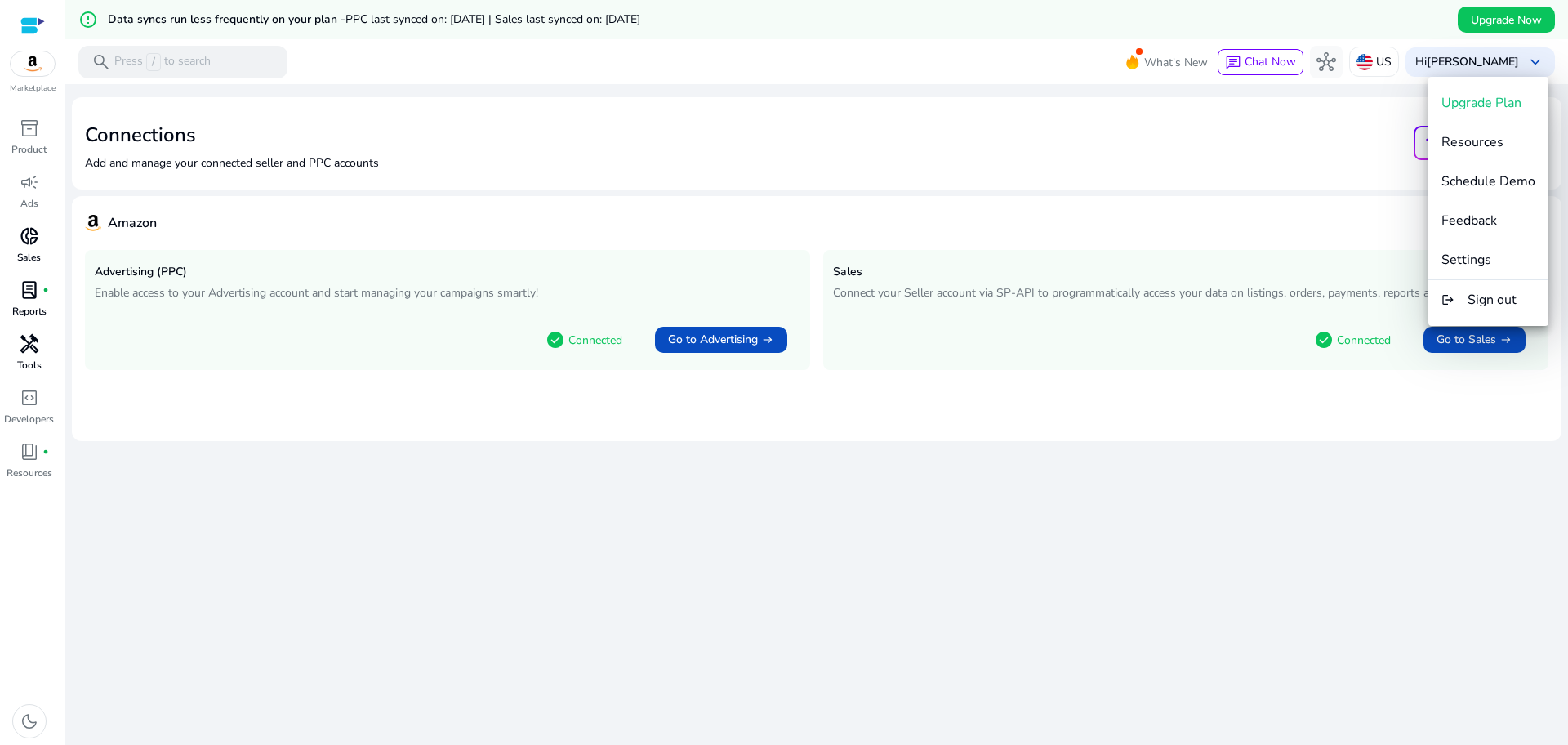
click at [31, 69] on div at bounding box center [784, 372] width 1568 height 745
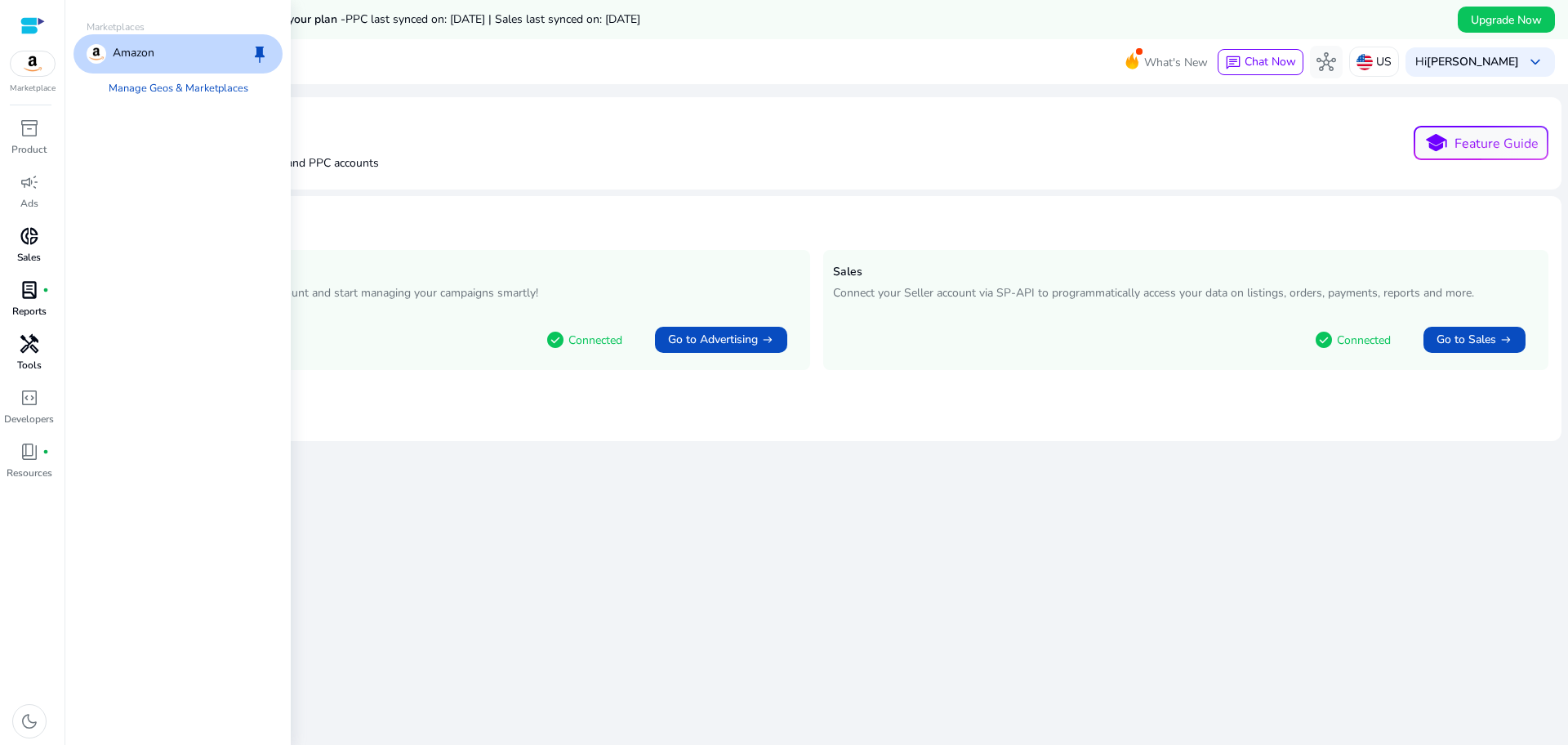
click at [31, 69] on img at bounding box center [32, 64] width 44 height 25
click at [138, 60] on p "Amazon" at bounding box center [133, 53] width 42 height 20
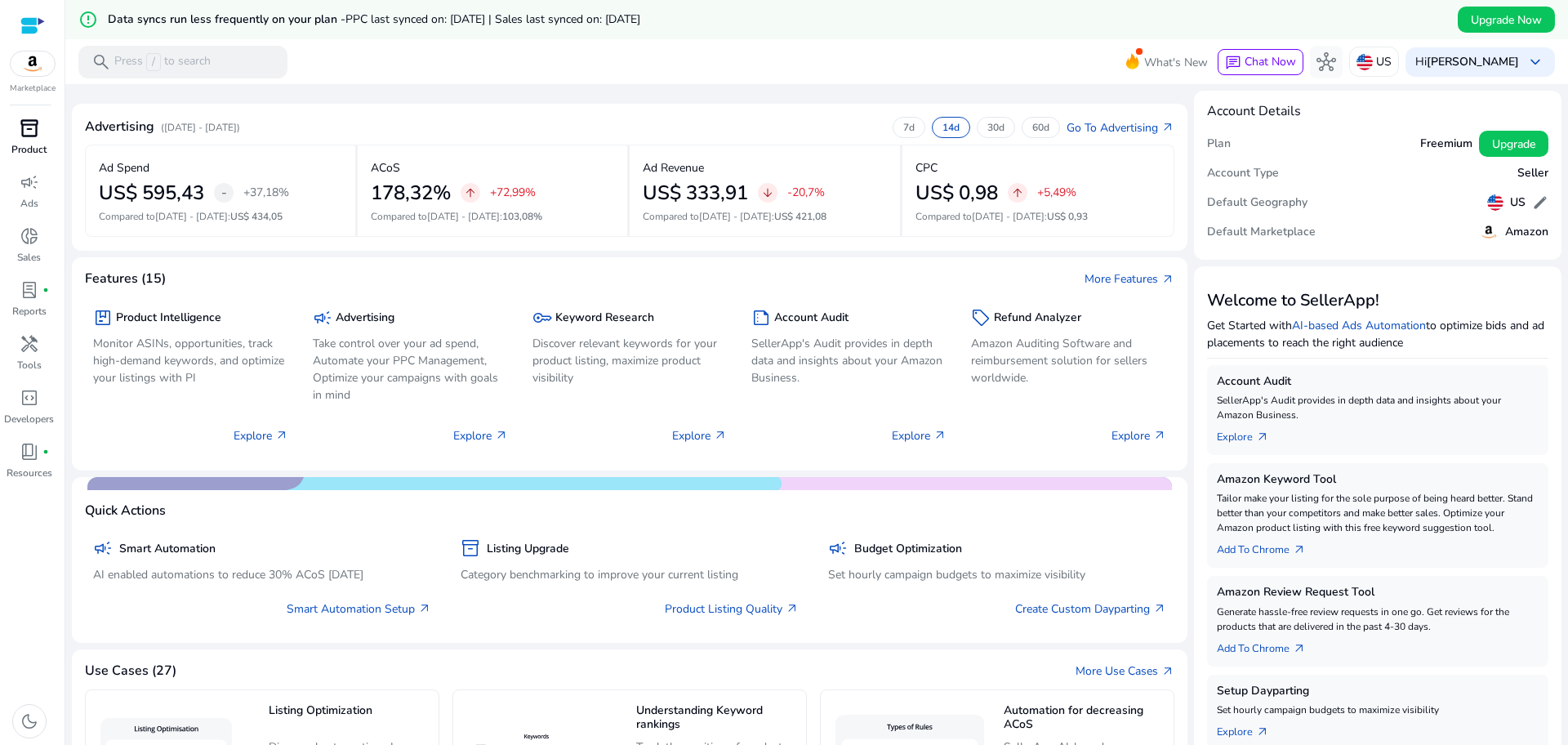
click at [26, 132] on span "inventory_2" at bounding box center [29, 128] width 20 height 20
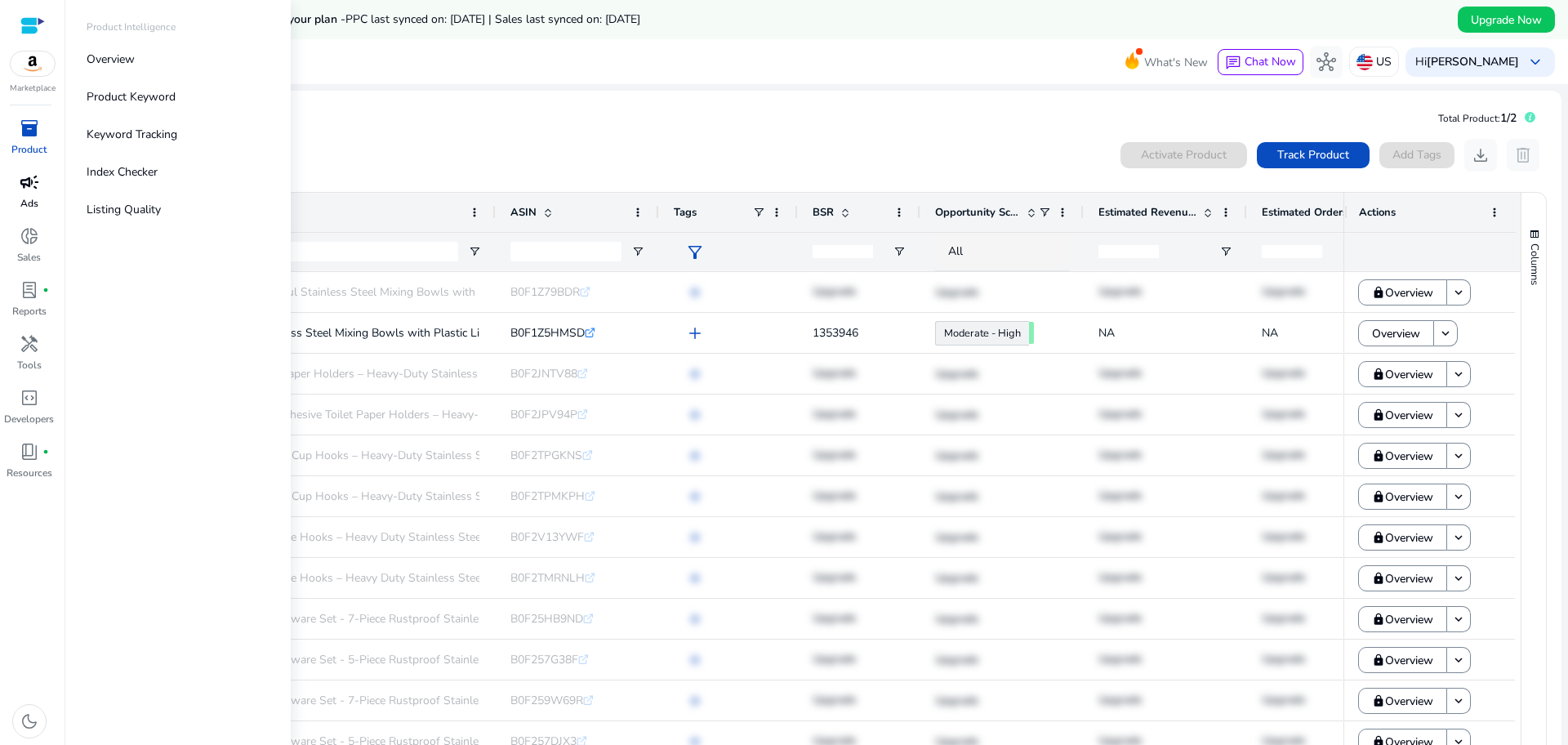
click at [44, 187] on div "campaign" at bounding box center [29, 182] width 46 height 26
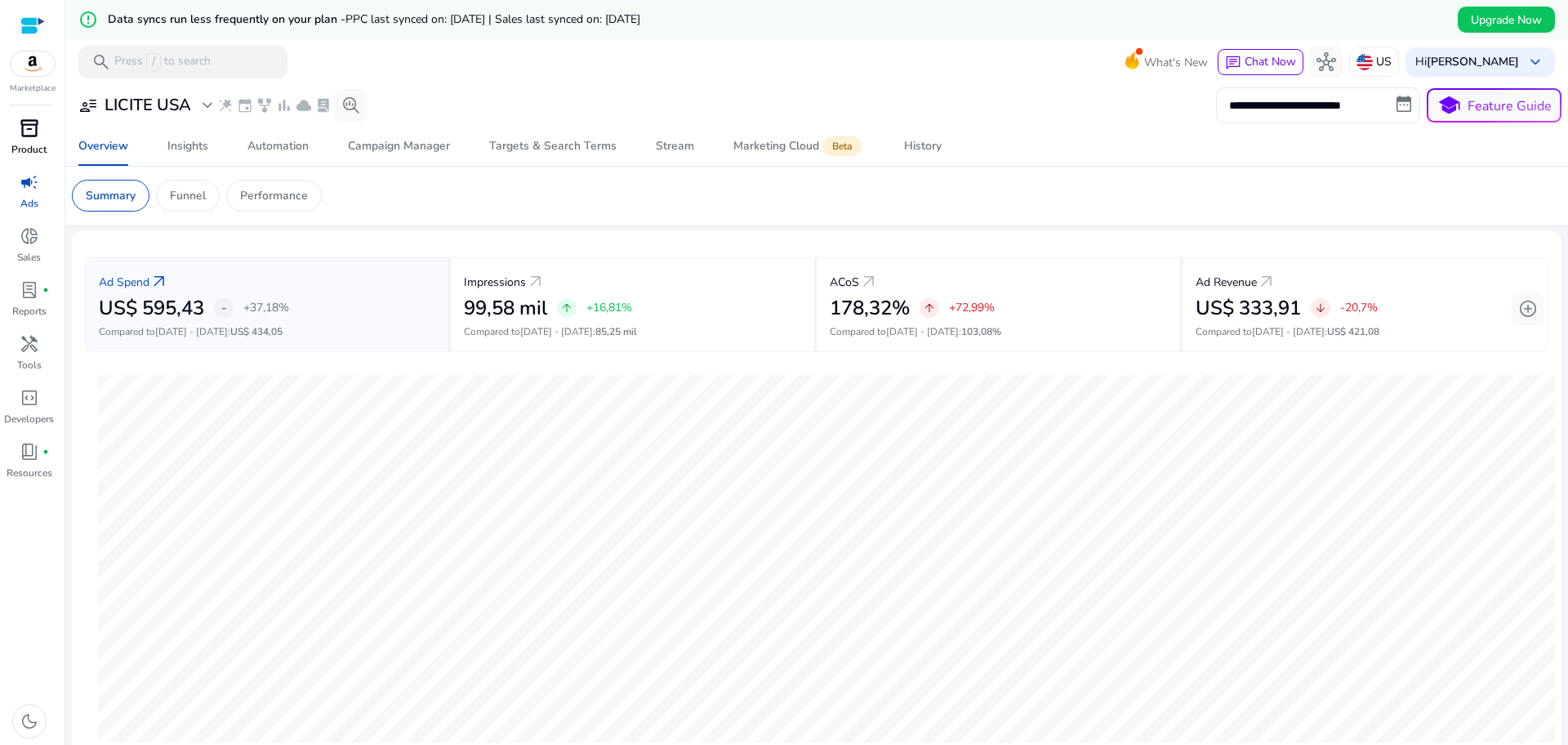
click at [32, 130] on span "inventory_2" at bounding box center [29, 128] width 20 height 20
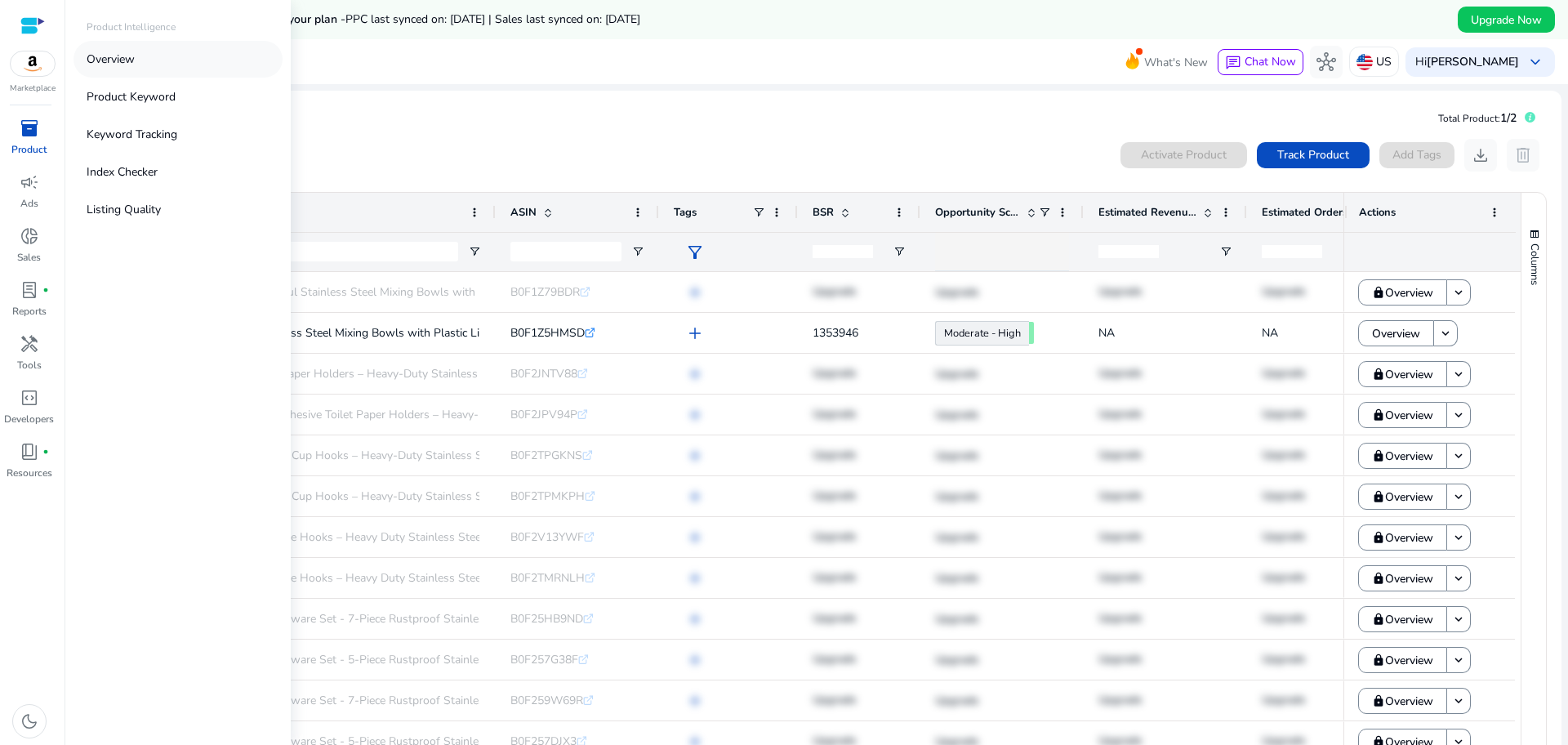
click at [101, 66] on p "Overview" at bounding box center [110, 59] width 48 height 17
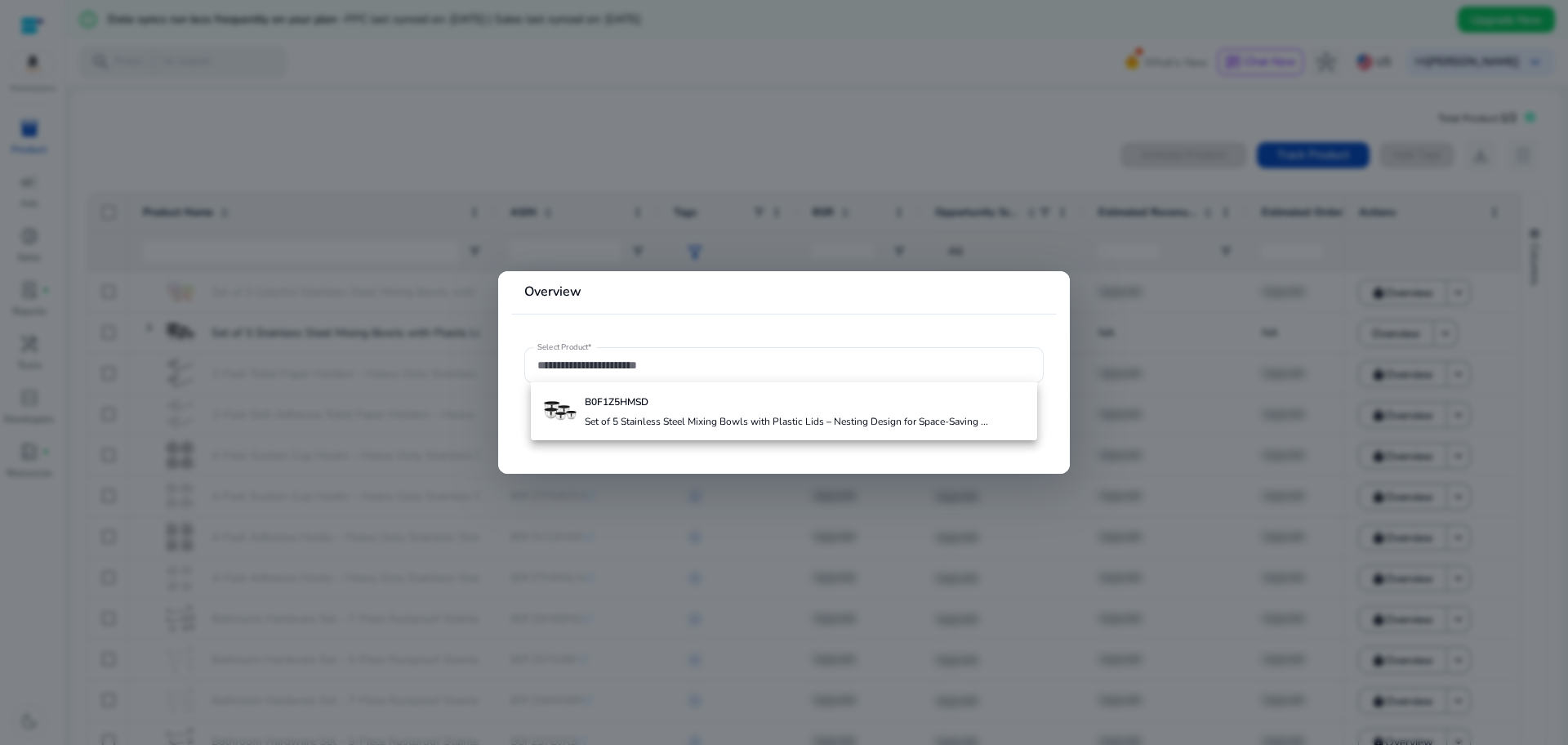
click at [854, 92] on div at bounding box center [784, 372] width 1568 height 745
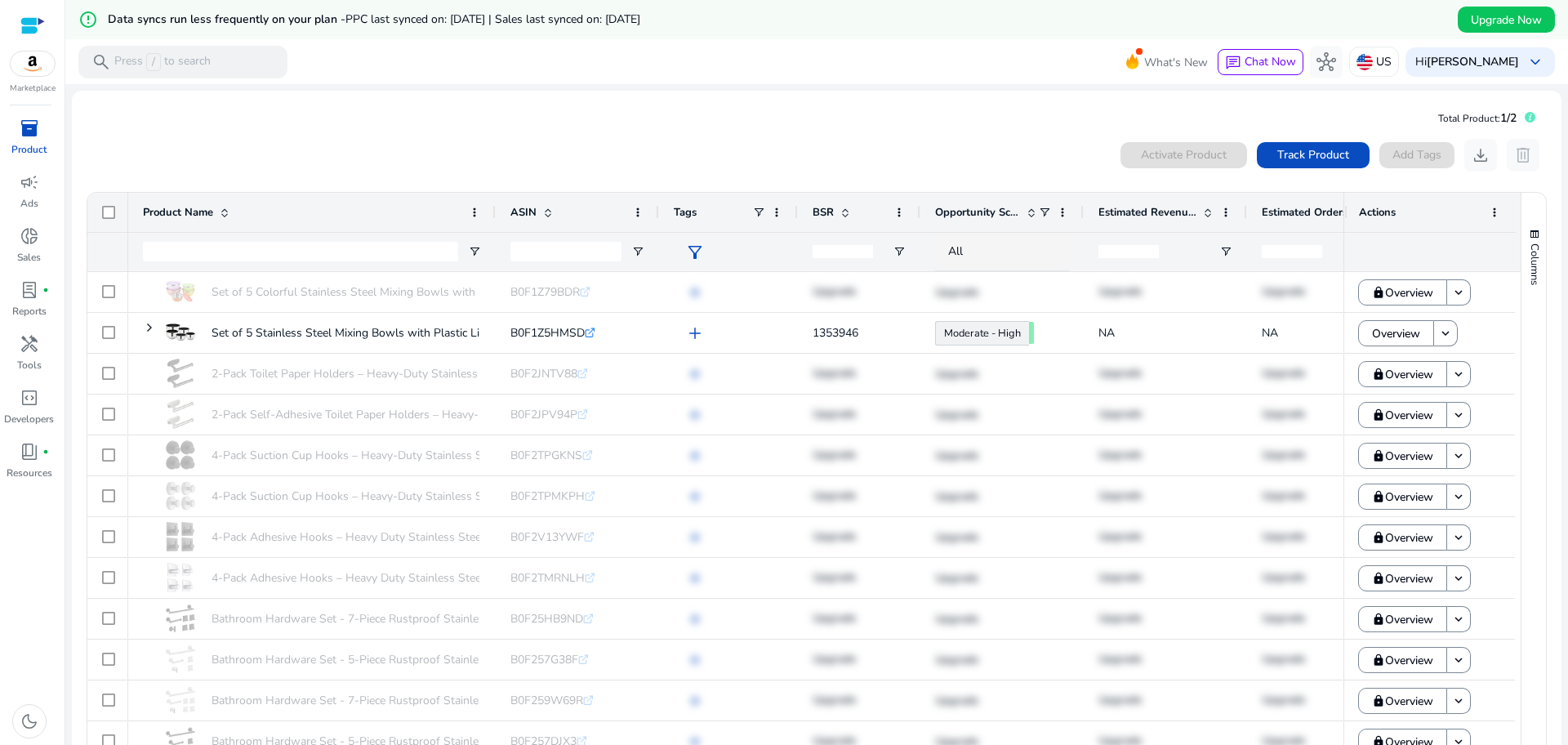
click at [31, 23] on div at bounding box center [32, 26] width 25 height 19
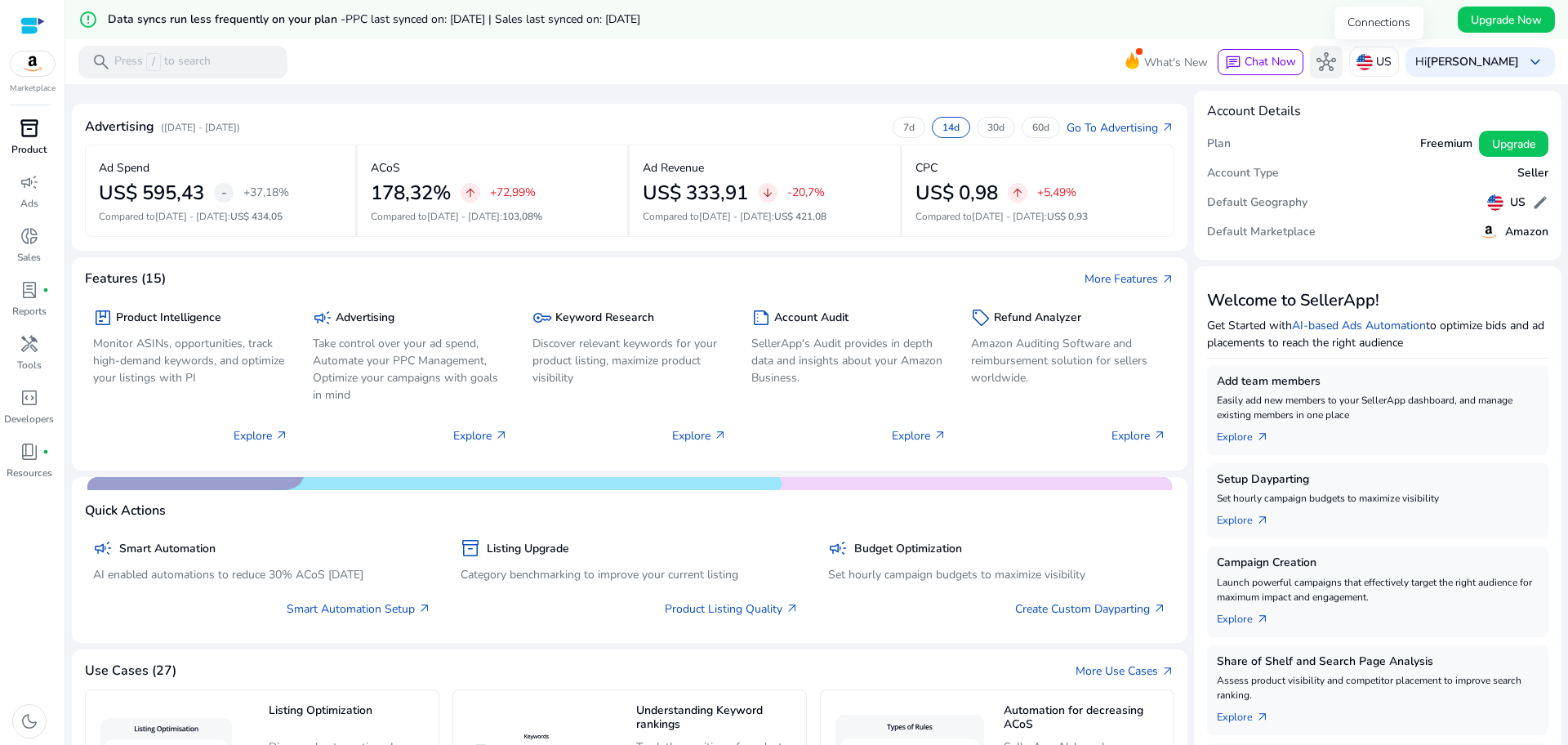
click at [1336, 63] on span "hub" at bounding box center [1326, 62] width 20 height 20
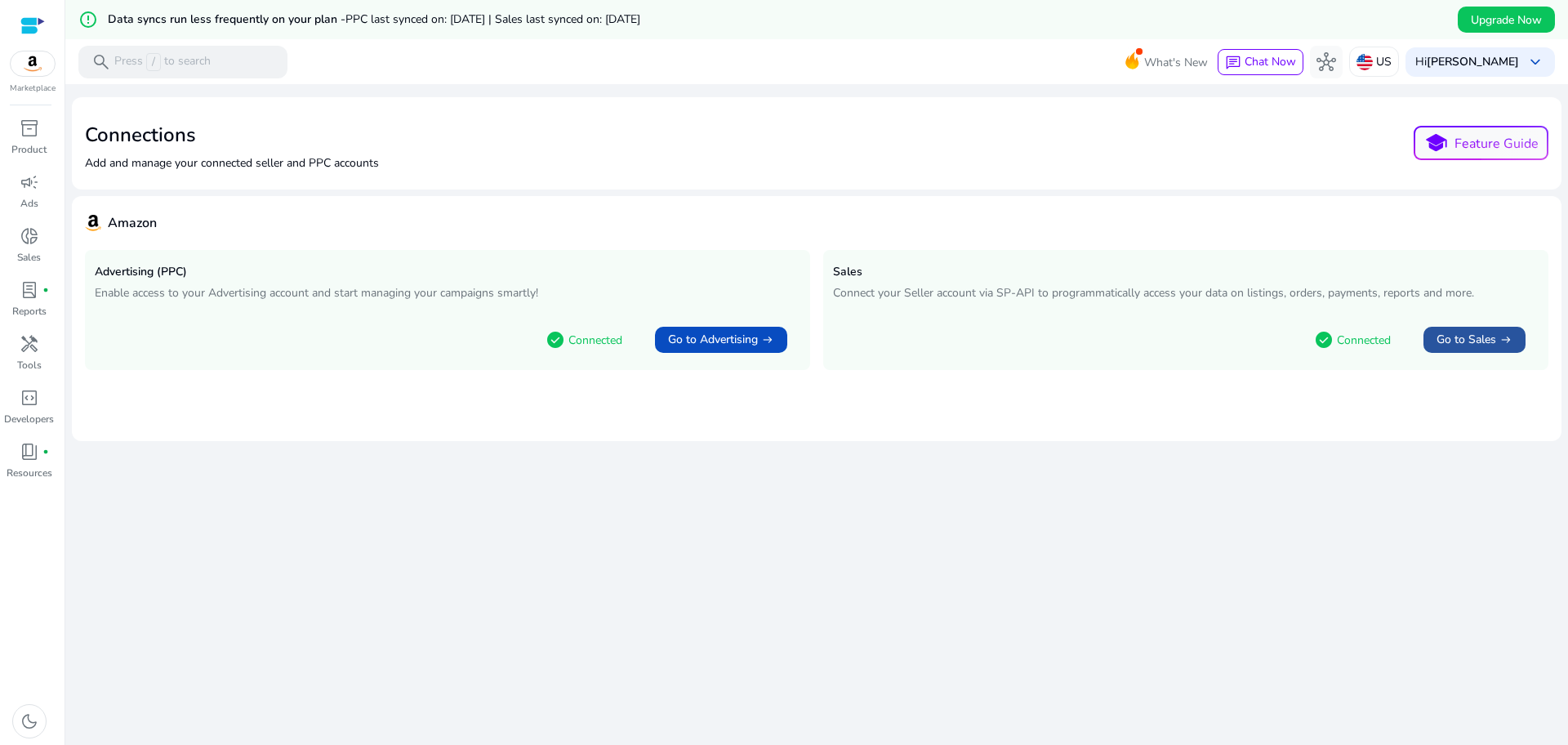
click at [1466, 341] on span "Go to Sales" at bounding box center [1465, 340] width 60 height 16
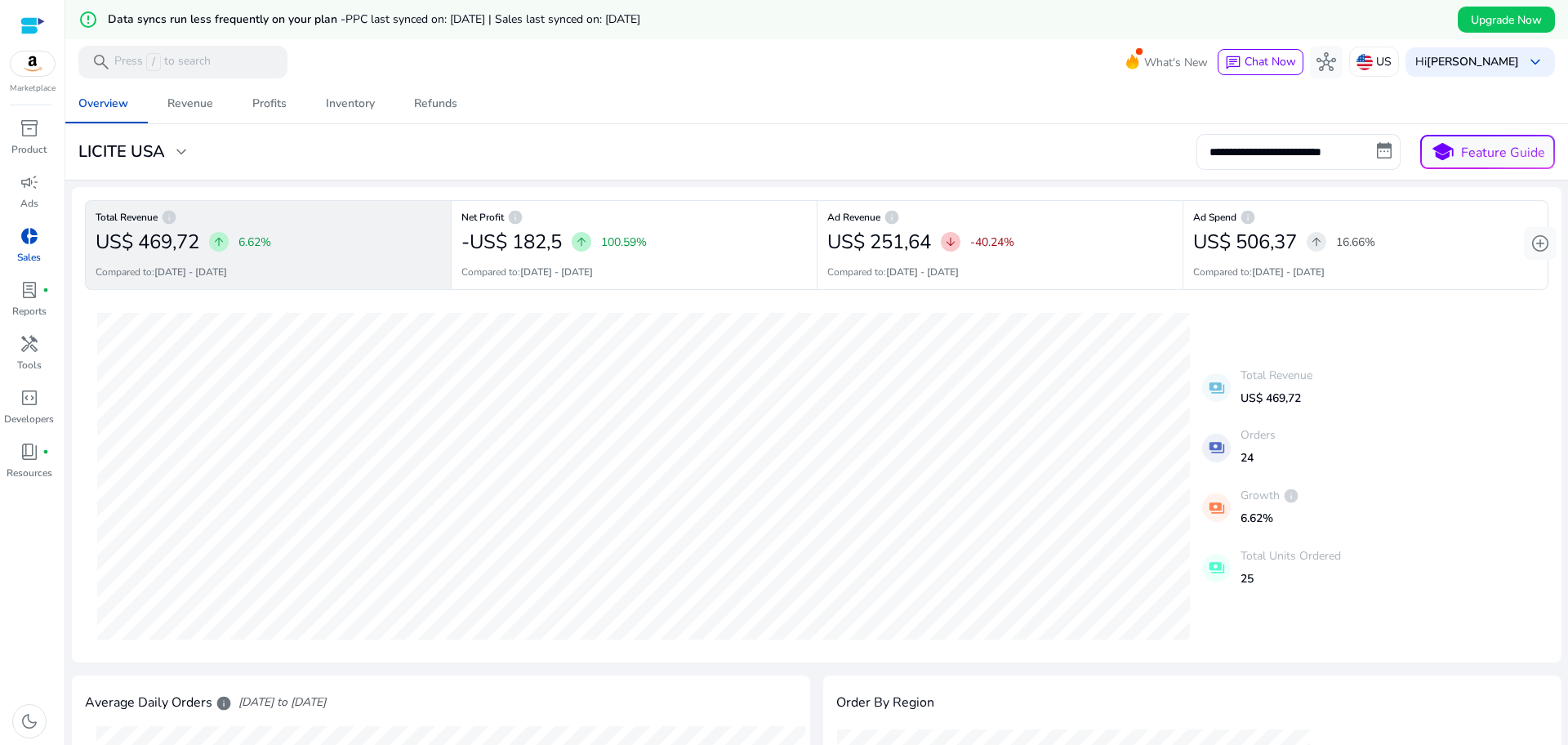
click at [168, 151] on div "LICITE USA expand_more" at bounding box center [134, 151] width 112 height 20
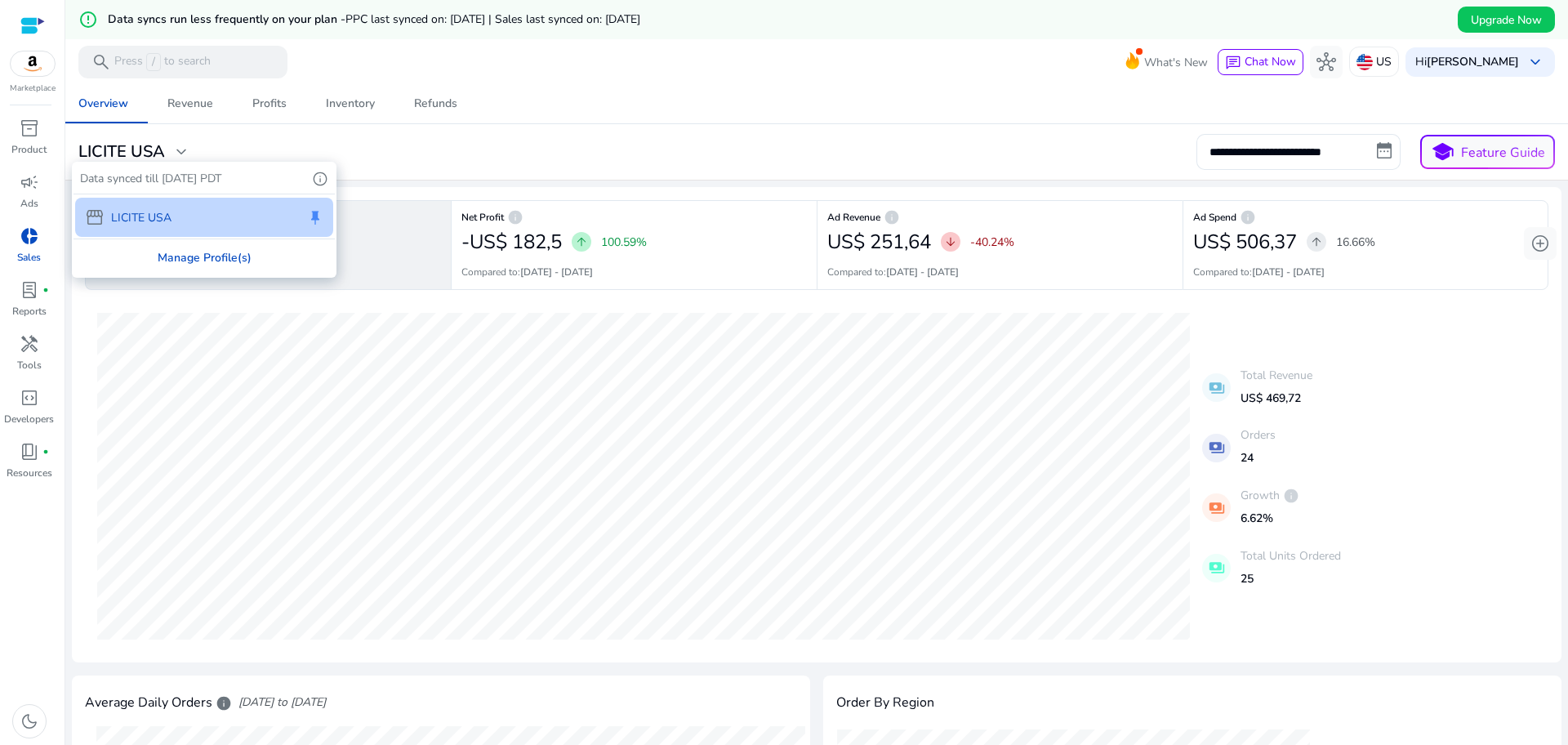
click at [203, 257] on div "Manage Profile(s)" at bounding box center [203, 258] width 261 height 37
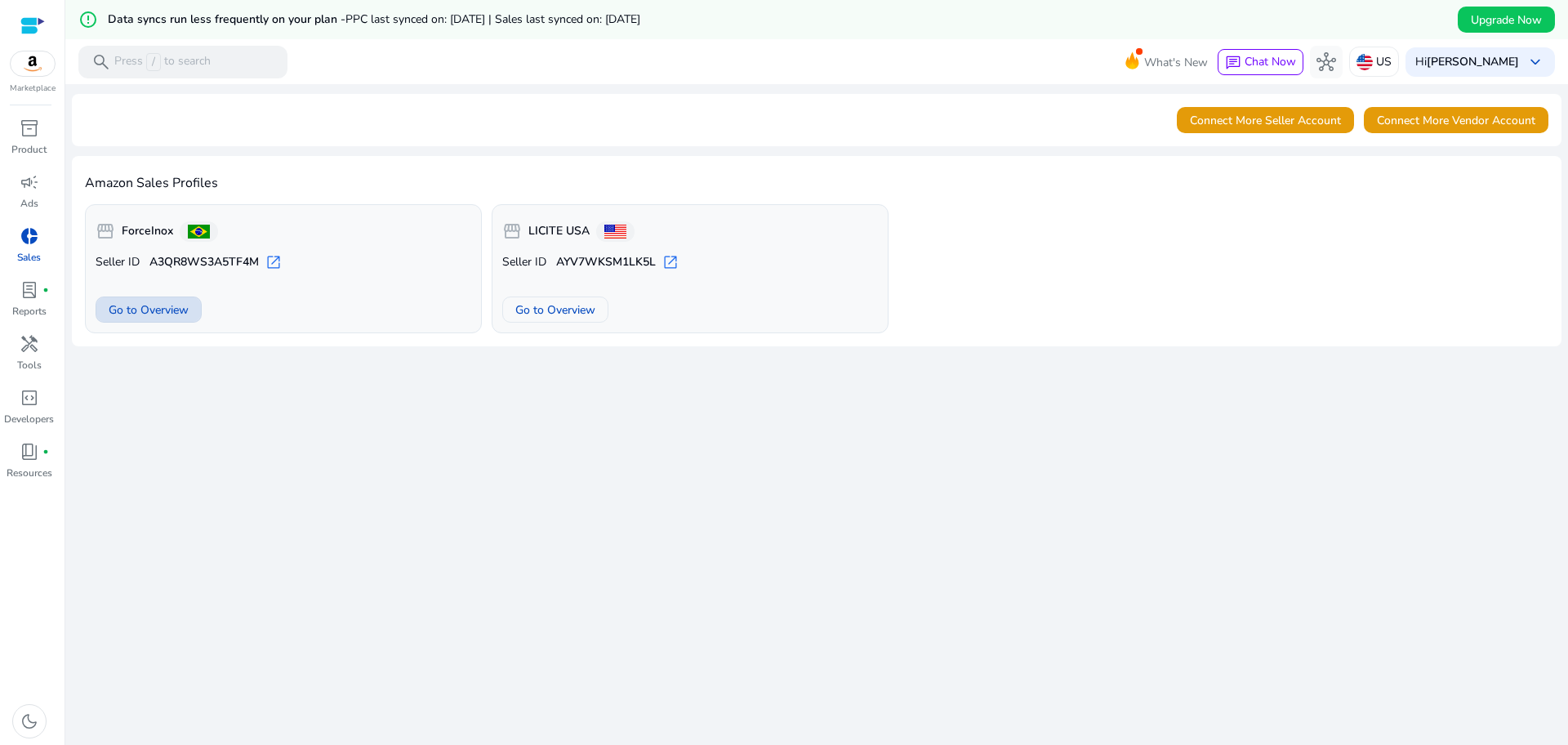
click at [168, 308] on span "Go to Overview" at bounding box center [148, 310] width 80 height 17
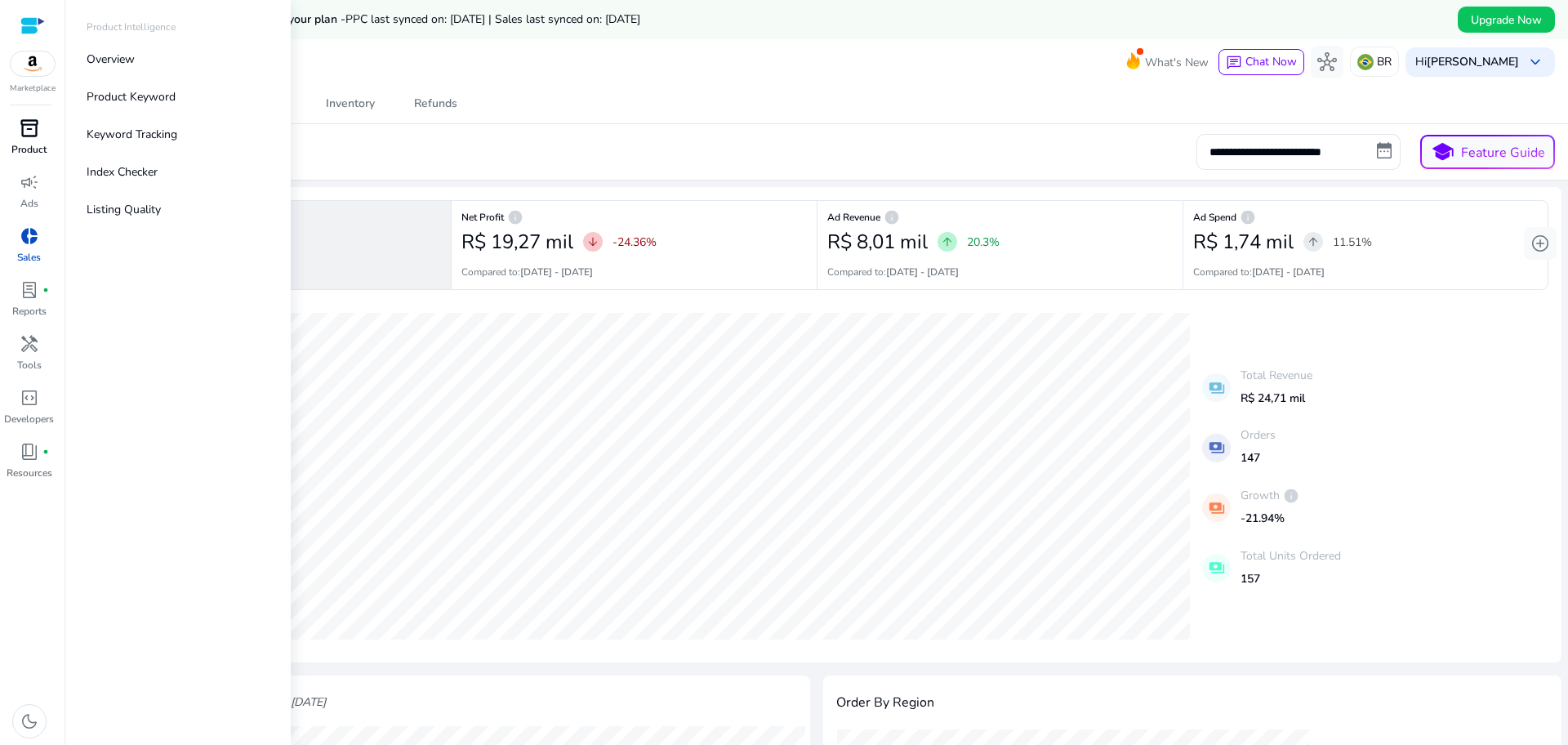
click at [27, 137] on span "inventory_2" at bounding box center [29, 128] width 20 height 20
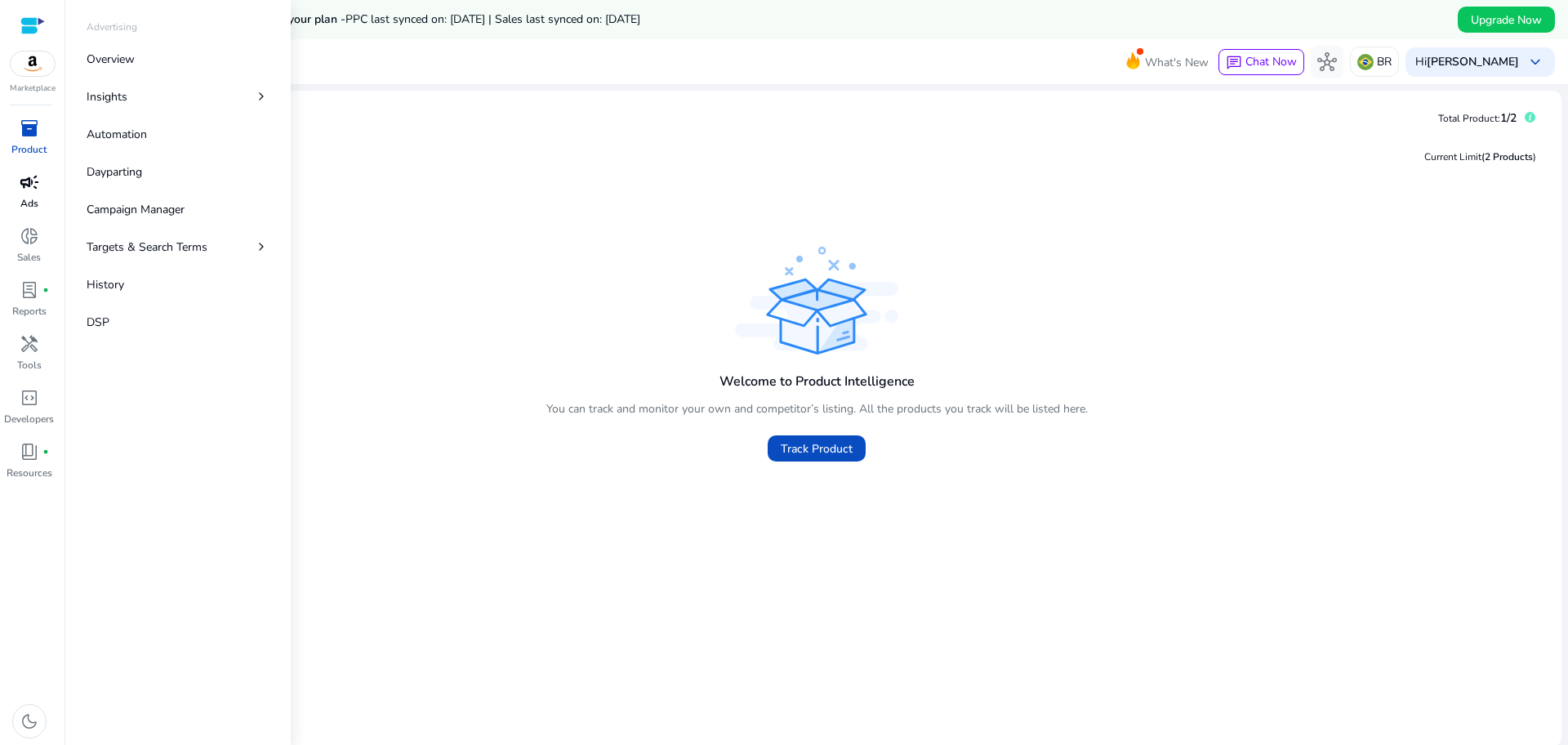
click at [32, 203] on p "Ads" at bounding box center [29, 203] width 18 height 14
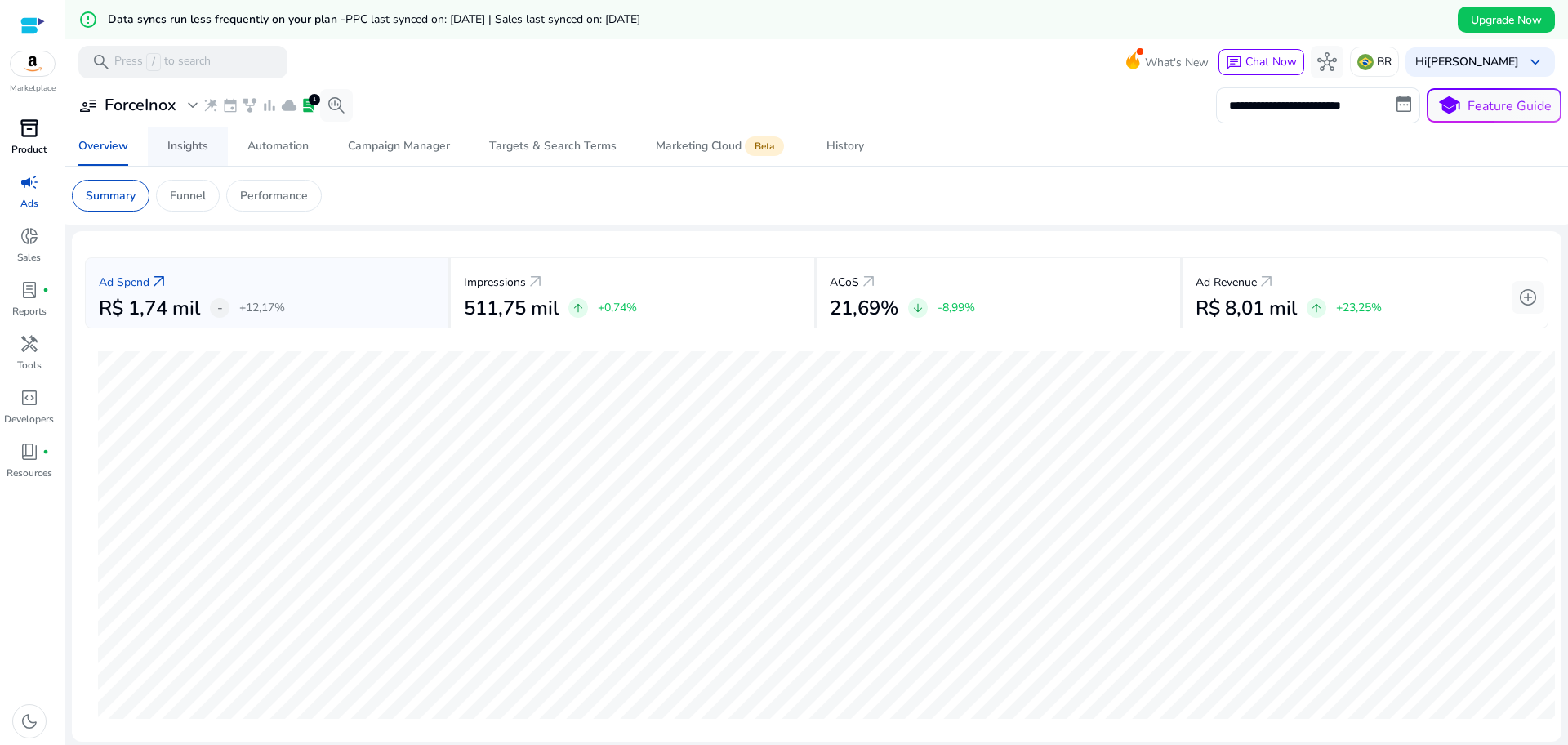
click at [195, 146] on div "Insights" at bounding box center [187, 147] width 41 height 11
